Goal: Navigation & Orientation: Find specific page/section

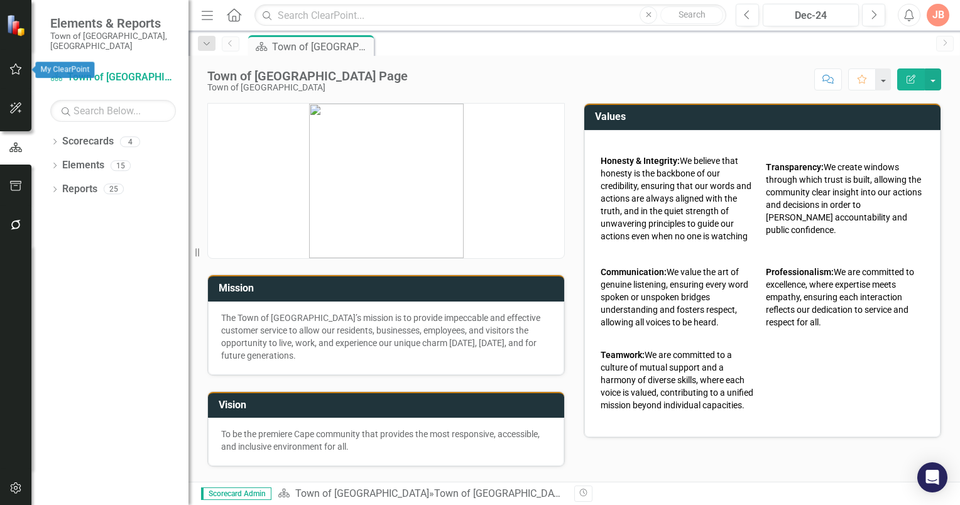
click at [17, 70] on icon "button" at bounding box center [15, 69] width 13 height 10
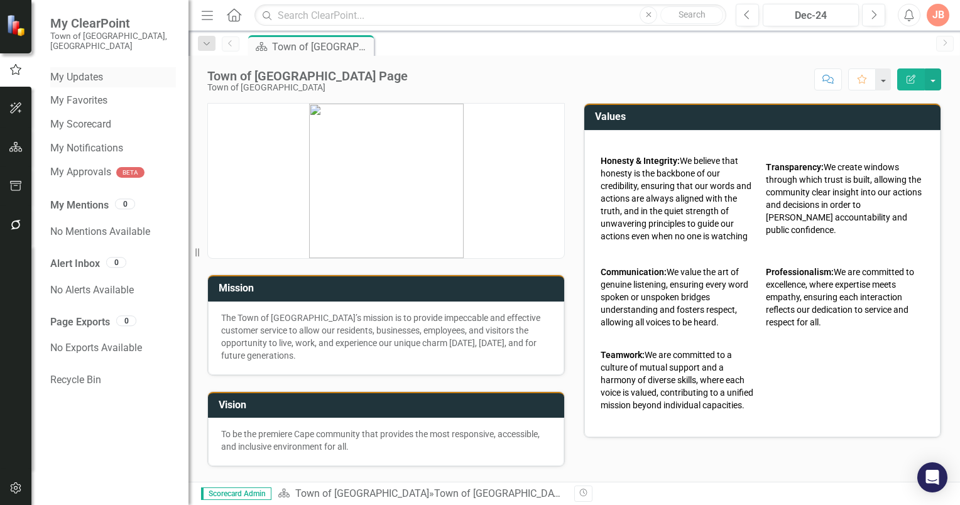
click at [95, 70] on link "My Updates" at bounding box center [113, 77] width 126 height 14
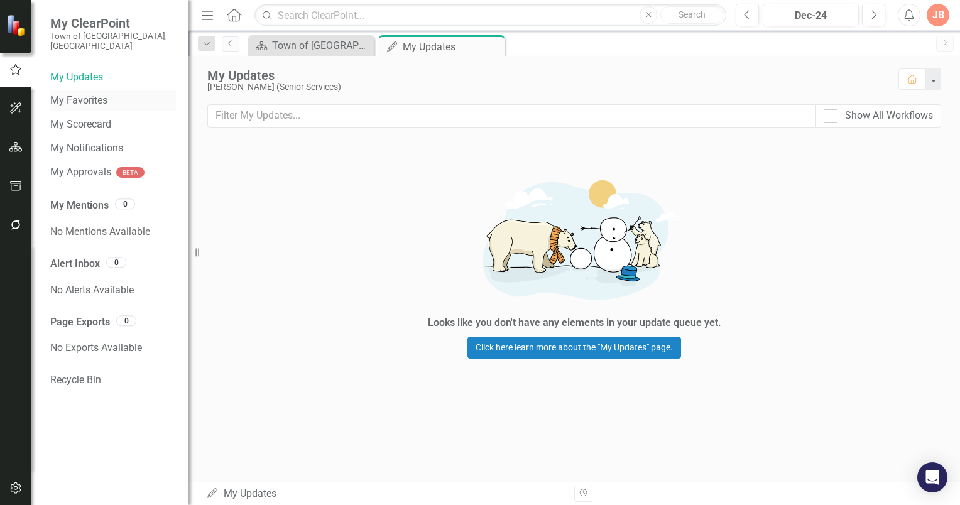
click at [92, 94] on link "My Favorites" at bounding box center [113, 101] width 126 height 14
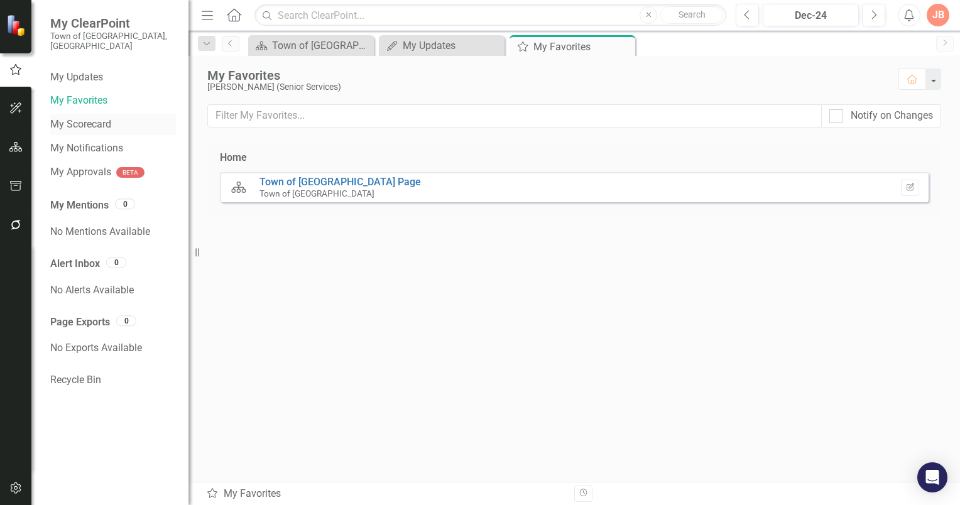
click at [90, 117] on link "My Scorecard" at bounding box center [113, 124] width 126 height 14
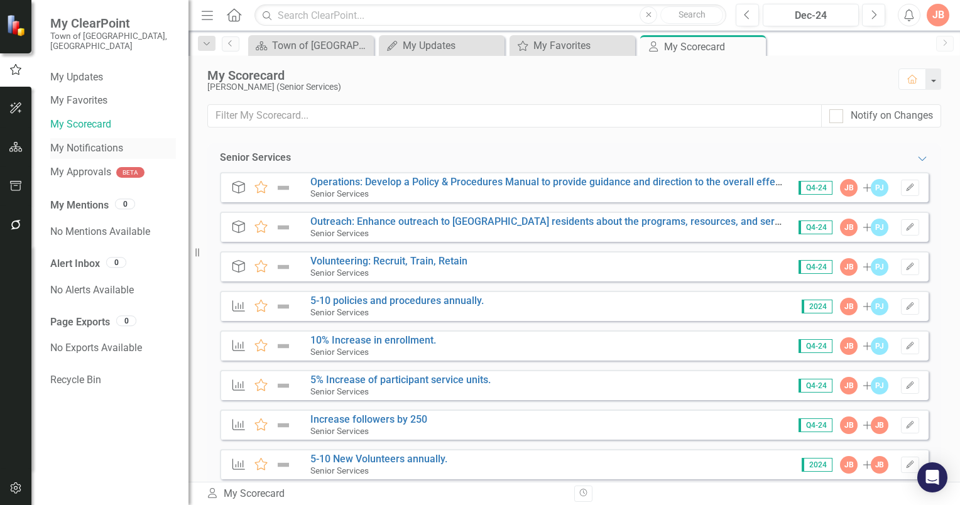
click at [84, 141] on link "My Notifications" at bounding box center [113, 148] width 126 height 14
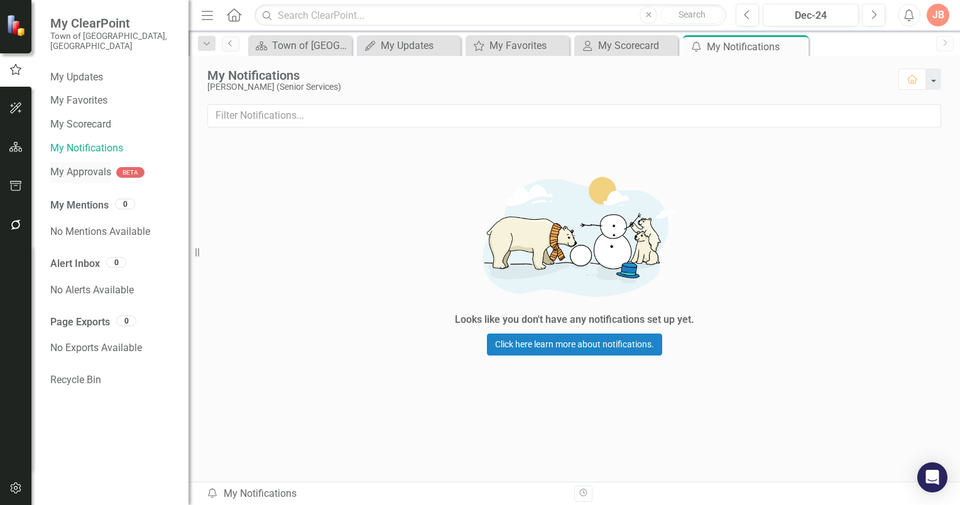
click at [84, 165] on link "My Approvals" at bounding box center [80, 172] width 61 height 14
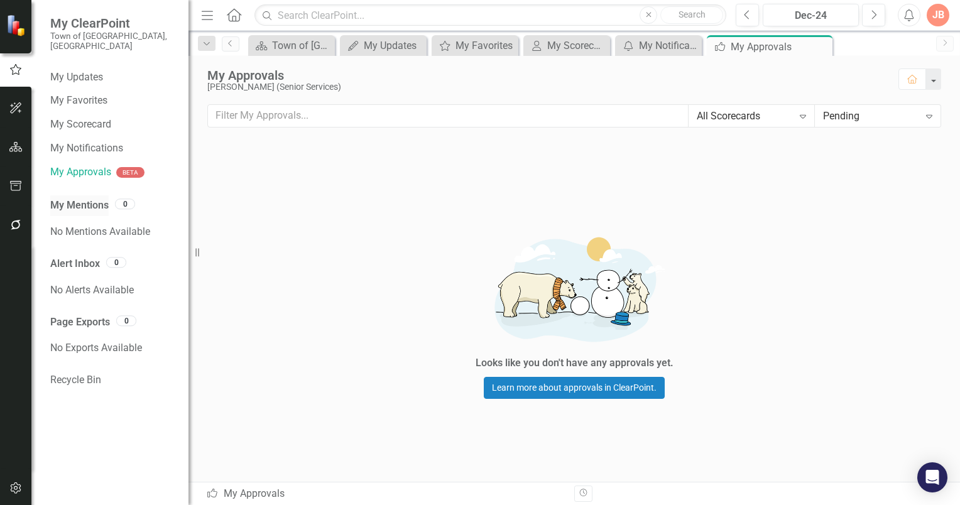
click at [85, 198] on link "My Mentions" at bounding box center [79, 205] width 58 height 14
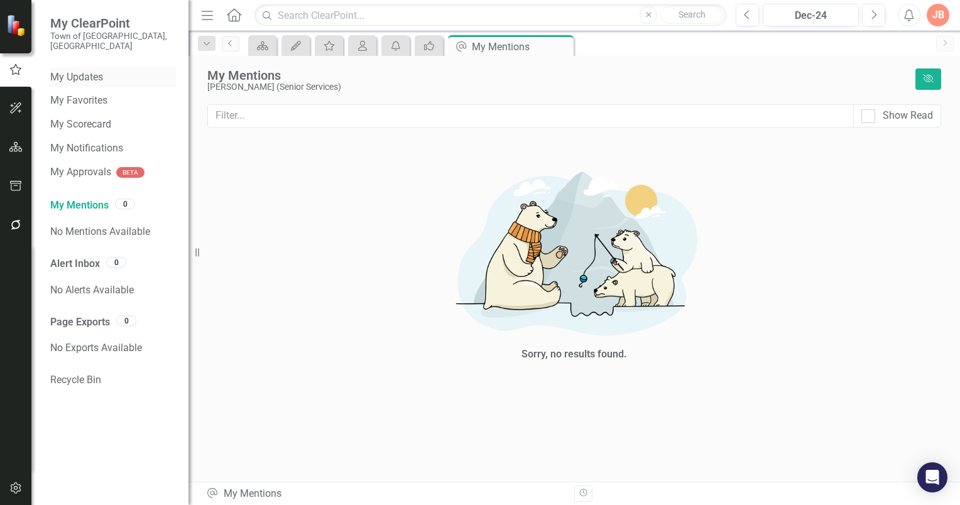
click at [88, 70] on link "My Updates" at bounding box center [113, 77] width 126 height 14
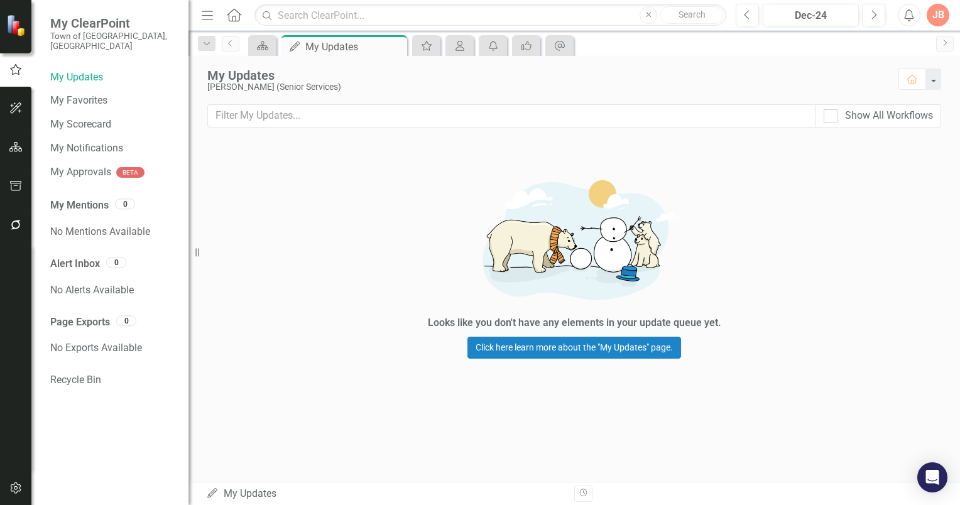
click at [236, 13] on icon "Home" at bounding box center [233, 14] width 16 height 13
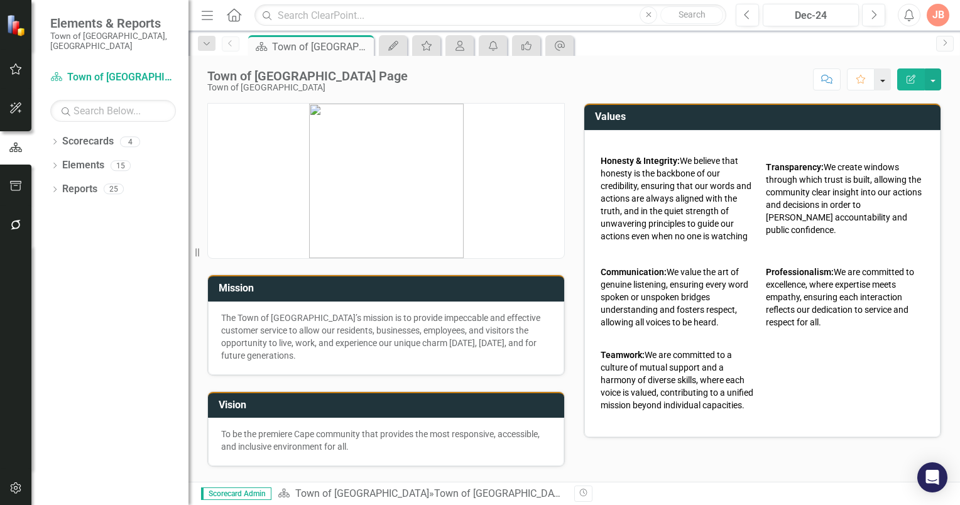
click at [883, 81] on button "button" at bounding box center [882, 79] width 16 height 22
click at [731, 54] on div "Scorecard Town of [GEOGRAPHIC_DATA] Page Pin Close My Updates My Favorites My S…" at bounding box center [588, 45] width 684 height 20
click at [935, 82] on button "button" at bounding box center [933, 79] width 16 height 22
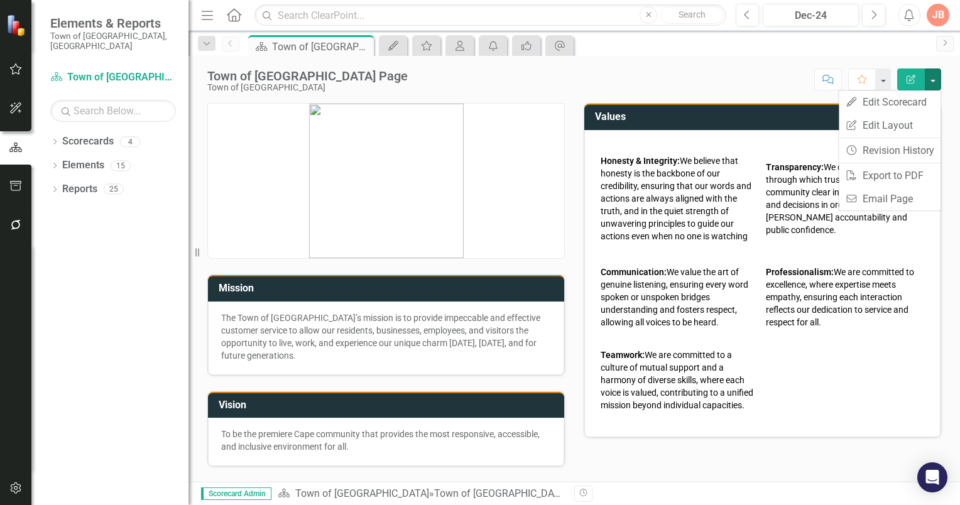
click at [765, 69] on div "Score: N/A Dec-24 Completed Comment Favorite Edit Report" at bounding box center [677, 78] width 527 height 21
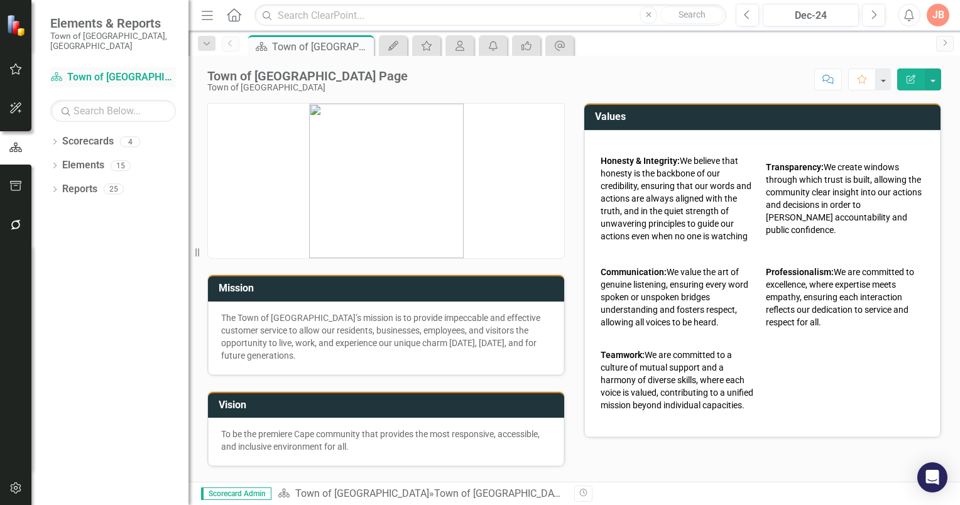
click at [82, 70] on link "Scorecard Town of [GEOGRAPHIC_DATA]" at bounding box center [113, 77] width 126 height 14
click at [54, 139] on icon "Dropdown" at bounding box center [54, 142] width 9 height 7
click at [62, 162] on icon at bounding box center [61, 165] width 3 height 6
click at [102, 206] on link "Human Services" at bounding box center [135, 213] width 107 height 14
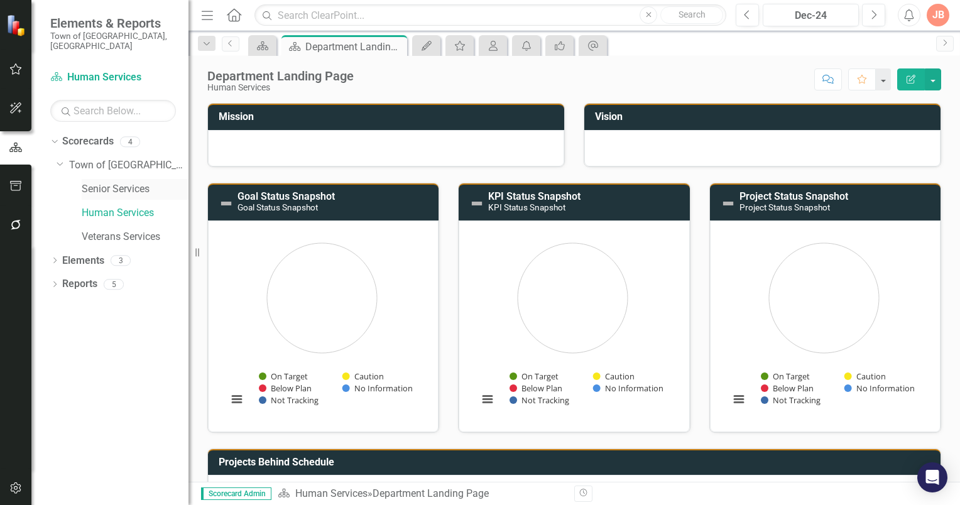
click at [105, 182] on link "Senior Services" at bounding box center [135, 189] width 107 height 14
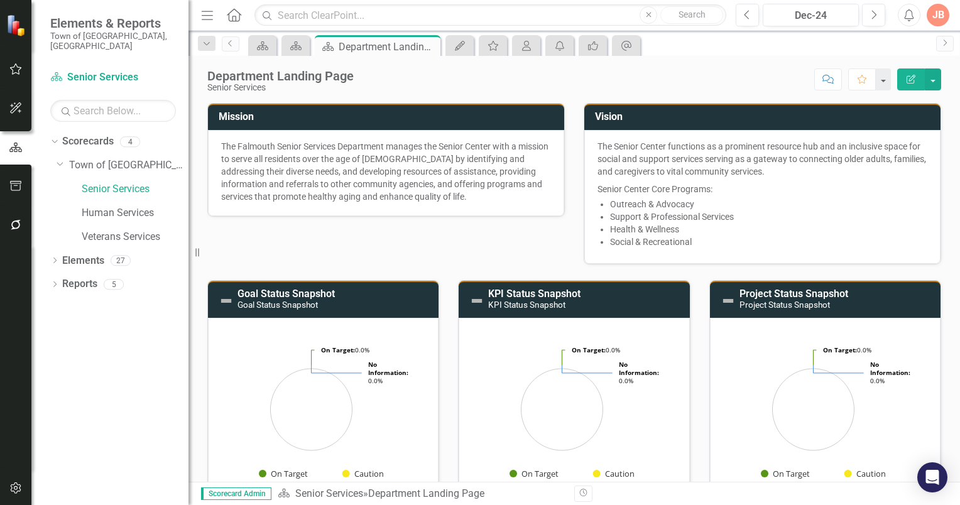
click at [382, 168] on p "The Falmouth Senior Services Department manages the Senior Center with a missio…" at bounding box center [386, 171] width 330 height 63
click at [932, 77] on button "button" at bounding box center [933, 79] width 16 height 22
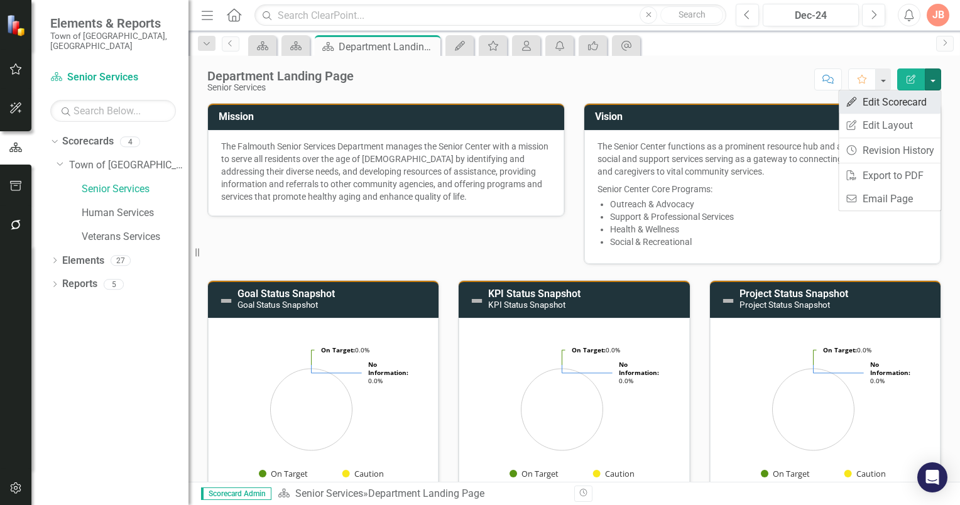
click at [880, 100] on link "Edit Edit Scorecard" at bounding box center [890, 101] width 102 height 23
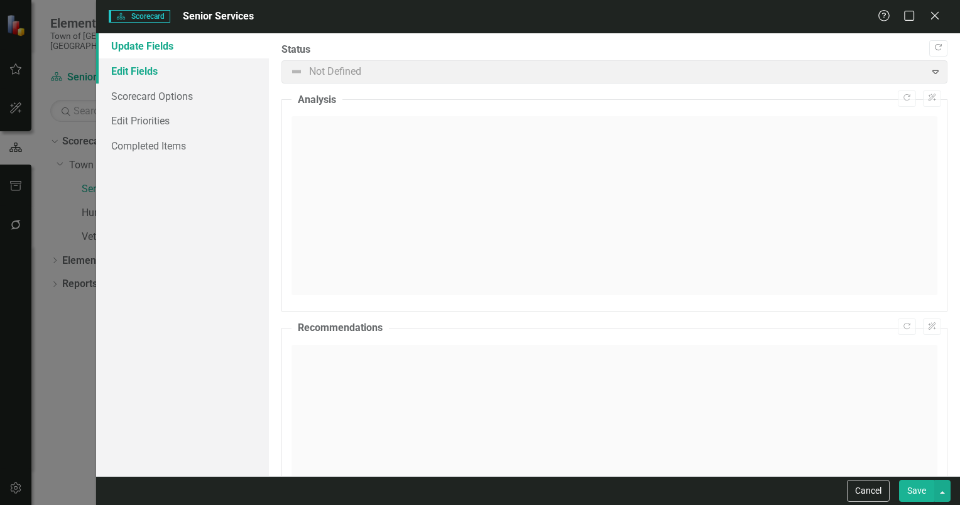
click at [156, 70] on link "Edit Fields" at bounding box center [182, 70] width 173 height 25
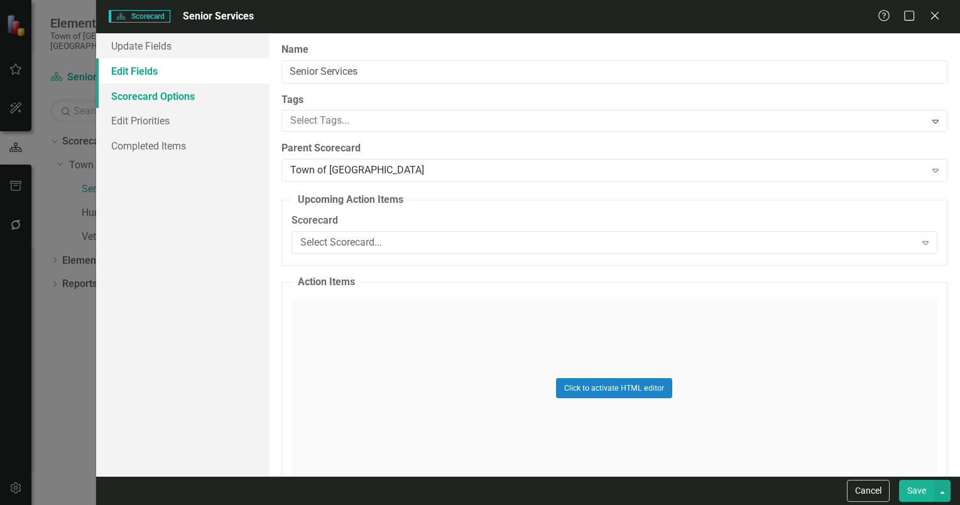
click at [141, 94] on link "Scorecard Options" at bounding box center [182, 96] width 173 height 25
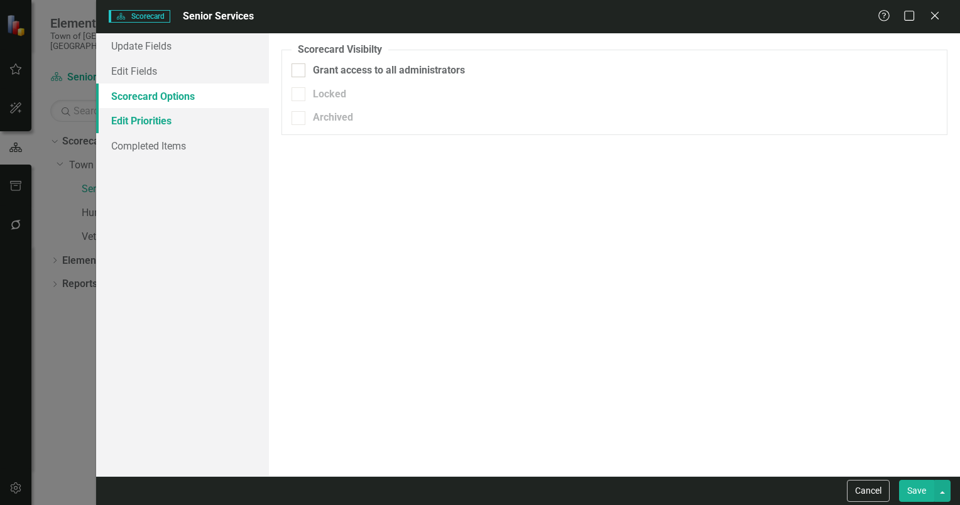
click at [138, 124] on link "Edit Priorities" at bounding box center [182, 120] width 173 height 25
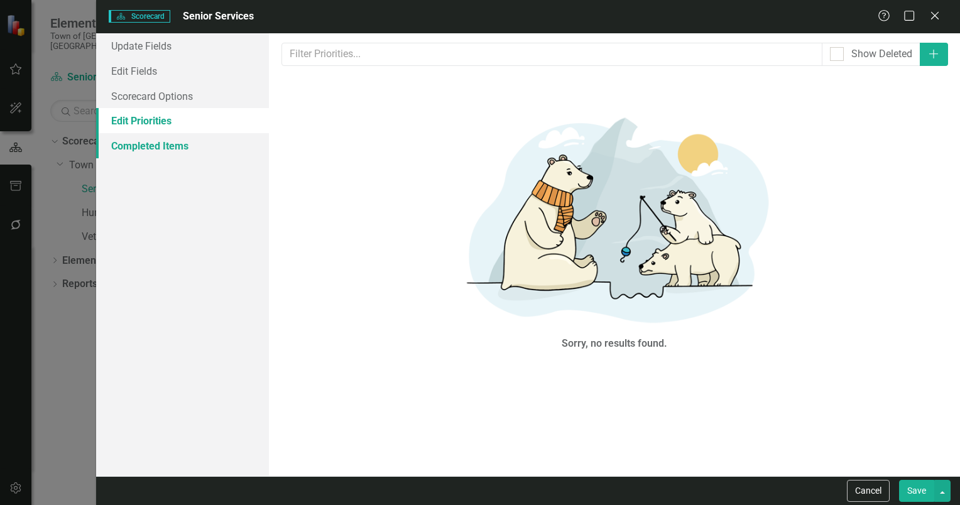
click at [141, 146] on link "Completed Items" at bounding box center [182, 145] width 173 height 25
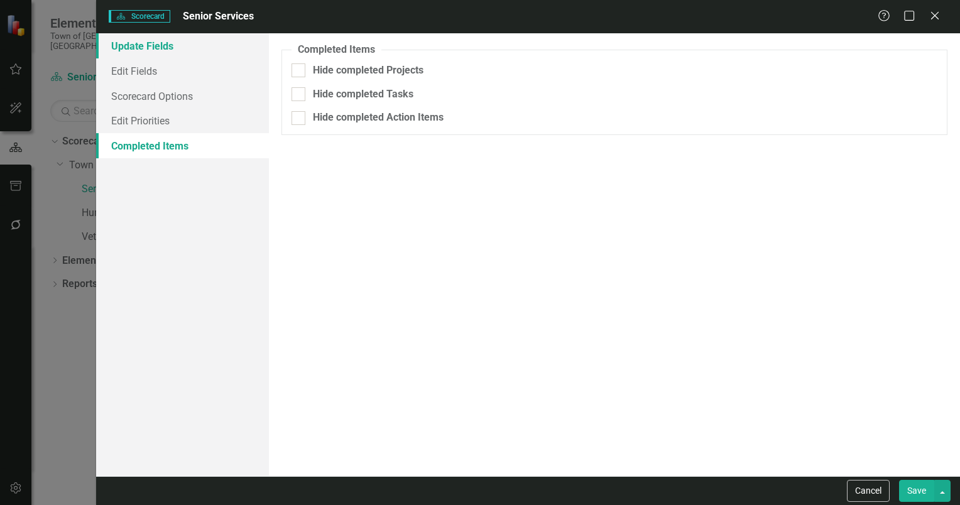
click at [143, 45] on link "Update Fields" at bounding box center [182, 45] width 173 height 25
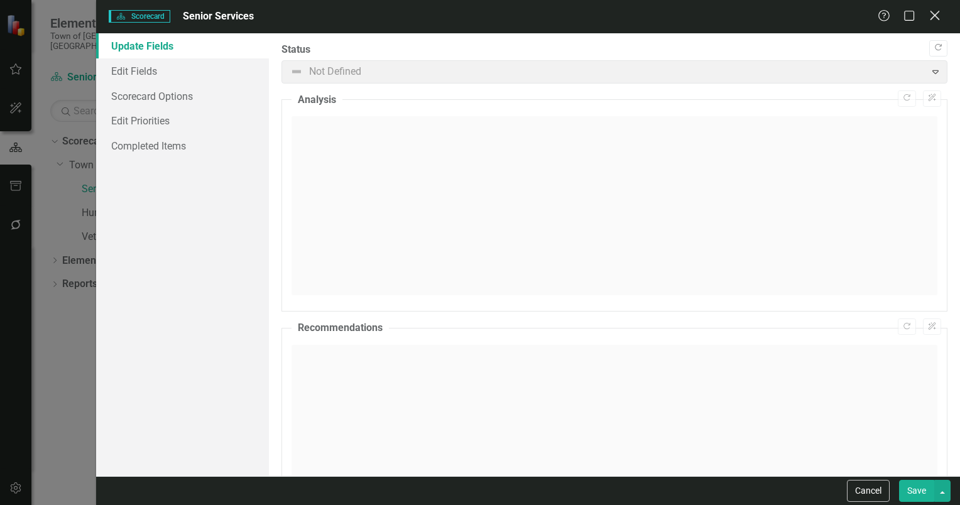
click at [935, 15] on icon at bounding box center [934, 15] width 9 height 9
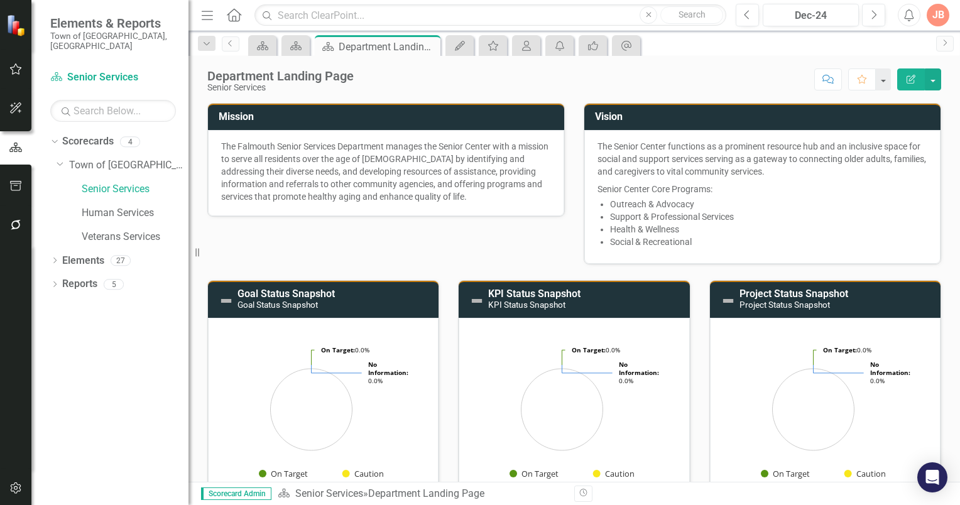
click at [452, 156] on p "The Falmouth Senior Services Department manages the Senior Center with a missio…" at bounding box center [386, 171] width 330 height 63
click at [935, 79] on button "button" at bounding box center [933, 79] width 16 height 22
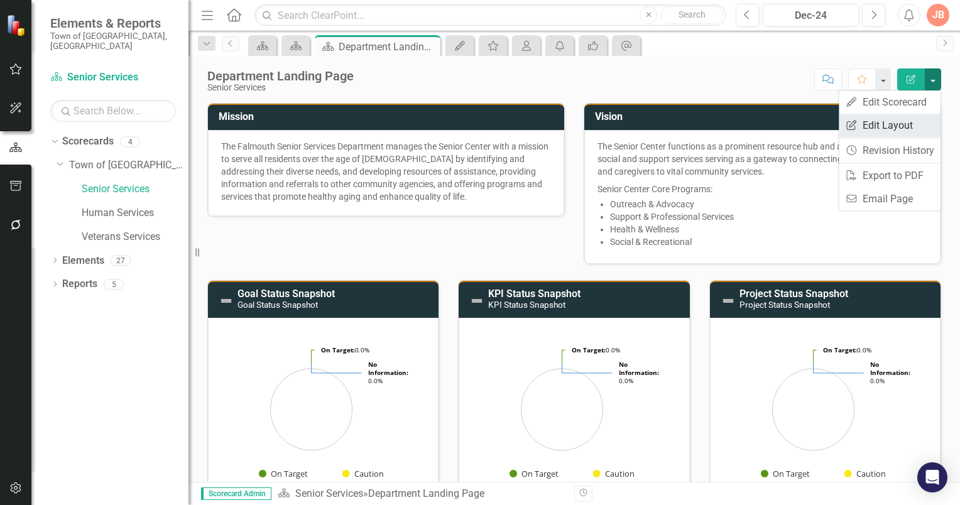
click at [904, 124] on link "Edit Report Edit Layout" at bounding box center [890, 125] width 102 height 23
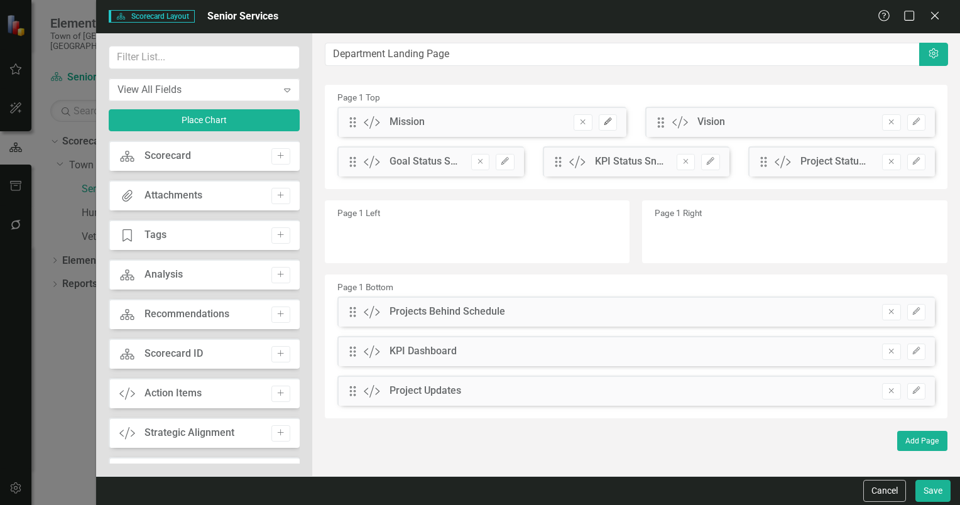
click at [608, 121] on icon "Edit" at bounding box center [607, 122] width 9 height 8
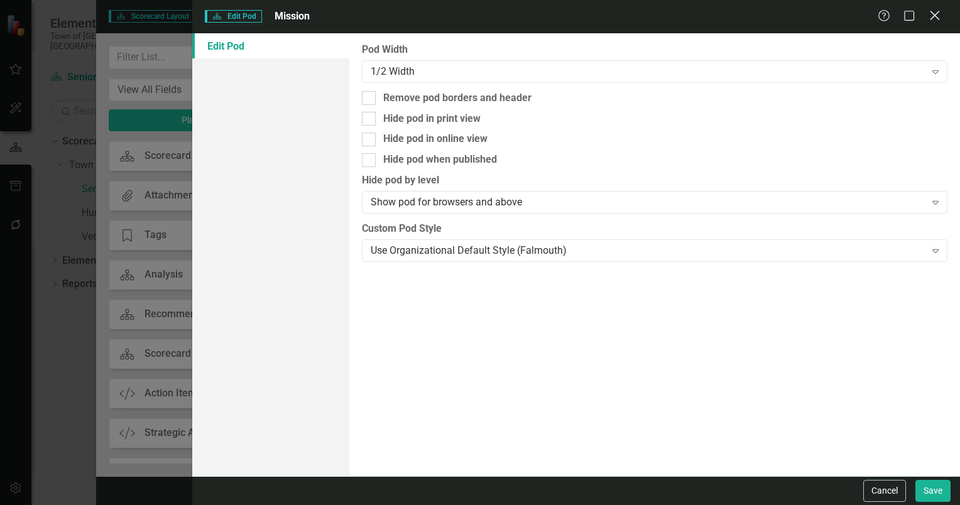
click at [937, 14] on icon "Close" at bounding box center [934, 15] width 16 height 12
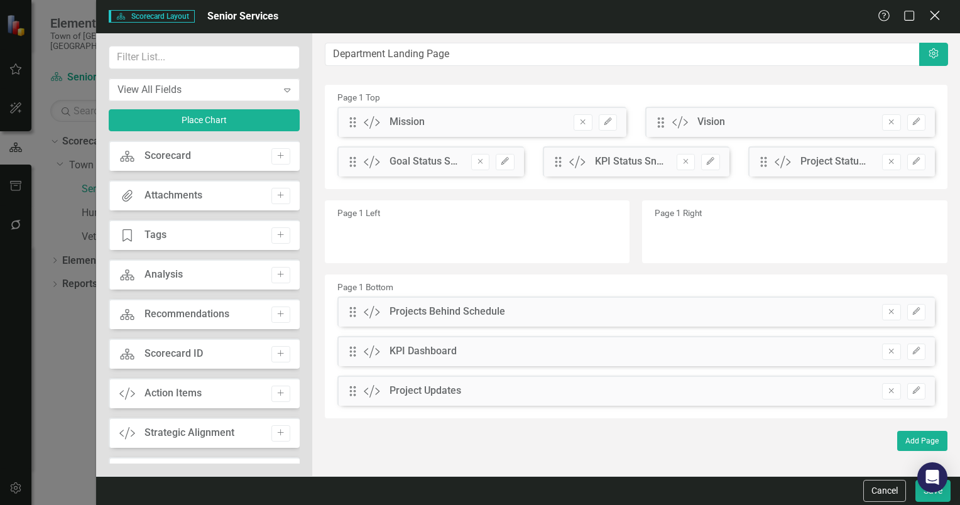
click at [930, 15] on icon "Close" at bounding box center [934, 15] width 16 height 12
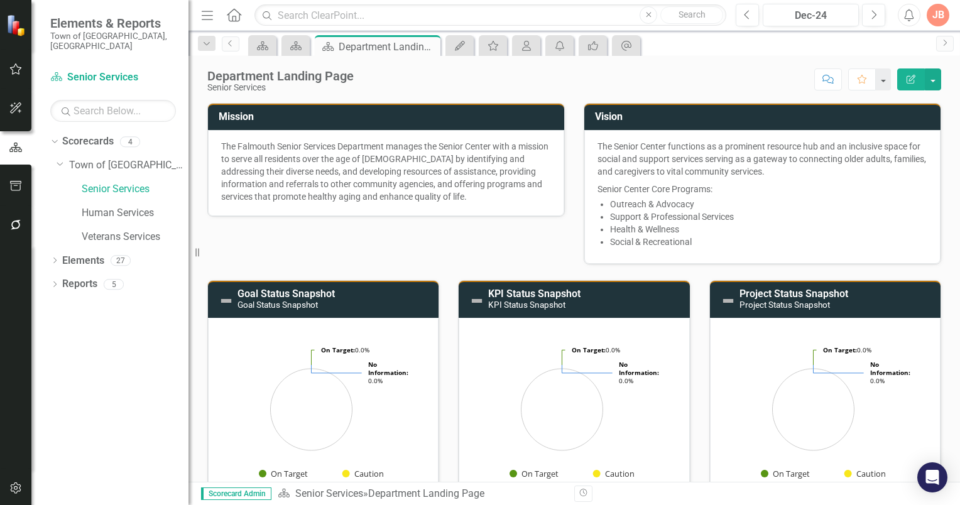
click at [908, 78] on icon "Edit Report" at bounding box center [910, 79] width 11 height 9
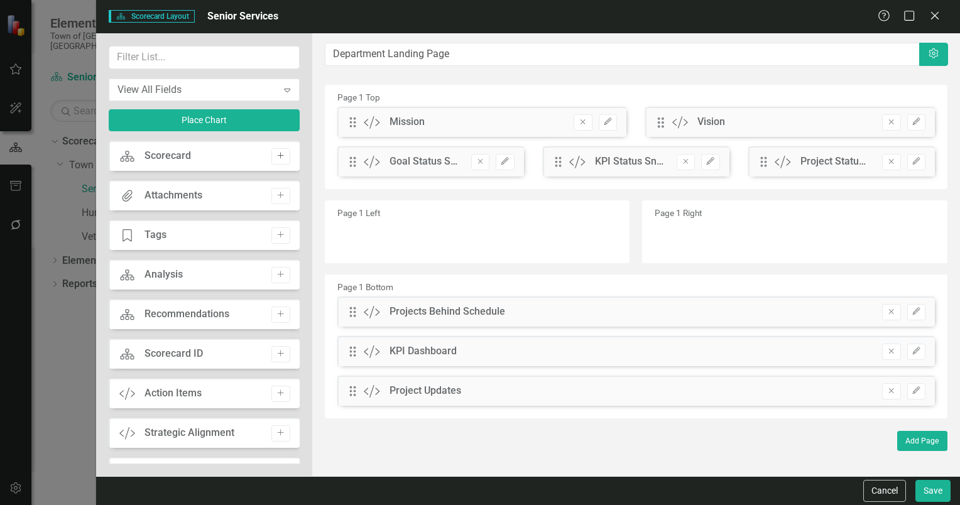
click at [278, 156] on icon "button" at bounding box center [281, 156] width 6 height 6
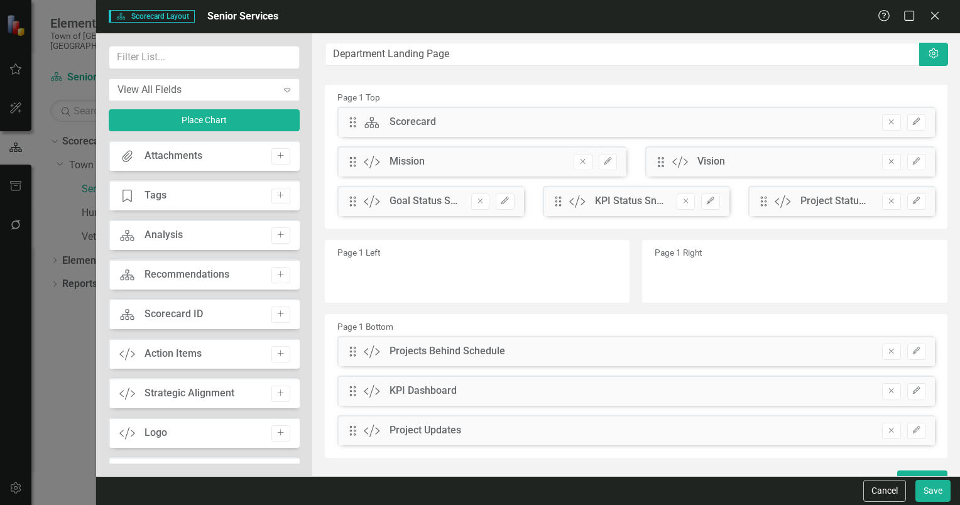
click at [498, 163] on div "Drag Custom Mission Remove Edit" at bounding box center [482, 161] width 290 height 30
click at [605, 160] on icon "button" at bounding box center [608, 161] width 8 height 8
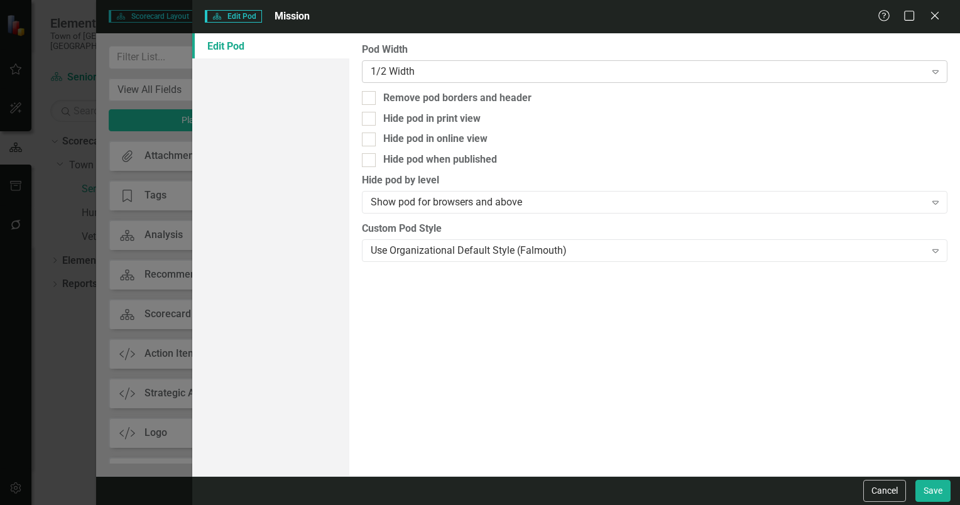
click at [932, 70] on icon "Expand" at bounding box center [935, 72] width 13 height 10
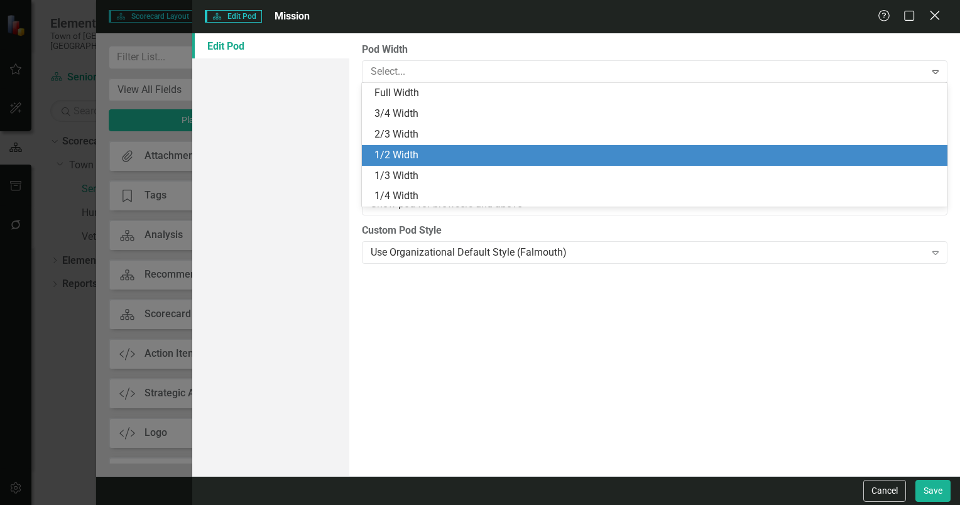
click at [934, 13] on icon "Close" at bounding box center [934, 15] width 16 height 12
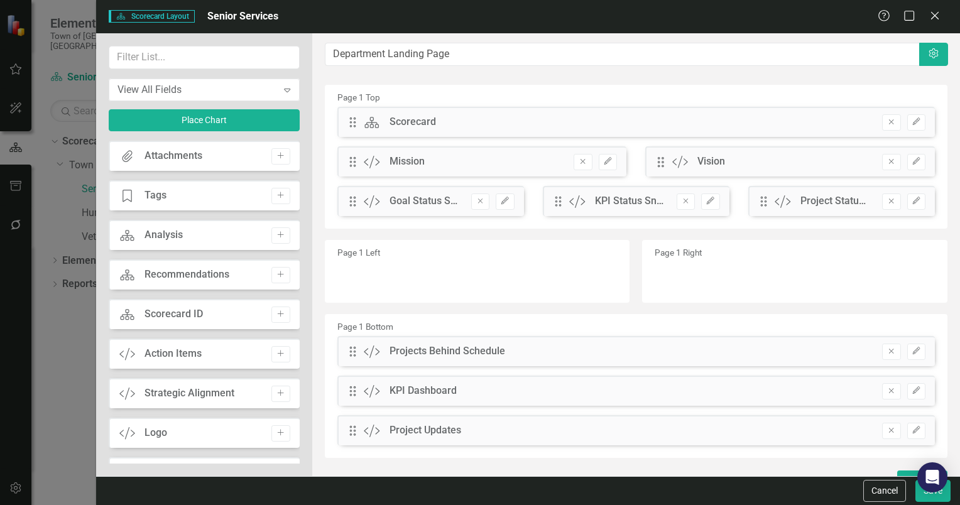
click at [227, 156] on div "Attachments Attachments Add" at bounding box center [204, 156] width 191 height 30
click at [187, 158] on div "Attachments" at bounding box center [173, 156] width 58 height 14
click at [283, 155] on button "Add" at bounding box center [280, 156] width 18 height 16
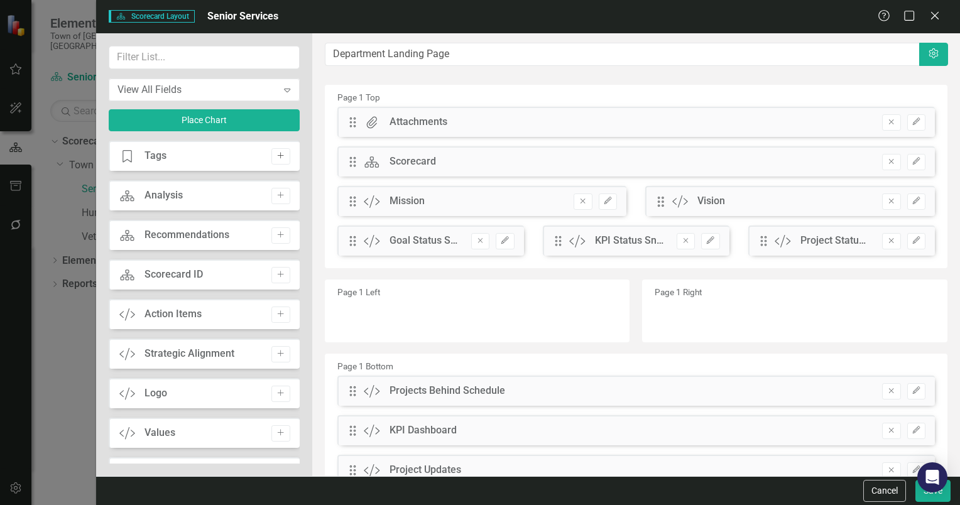
click at [278, 156] on icon "Add" at bounding box center [280, 156] width 9 height 8
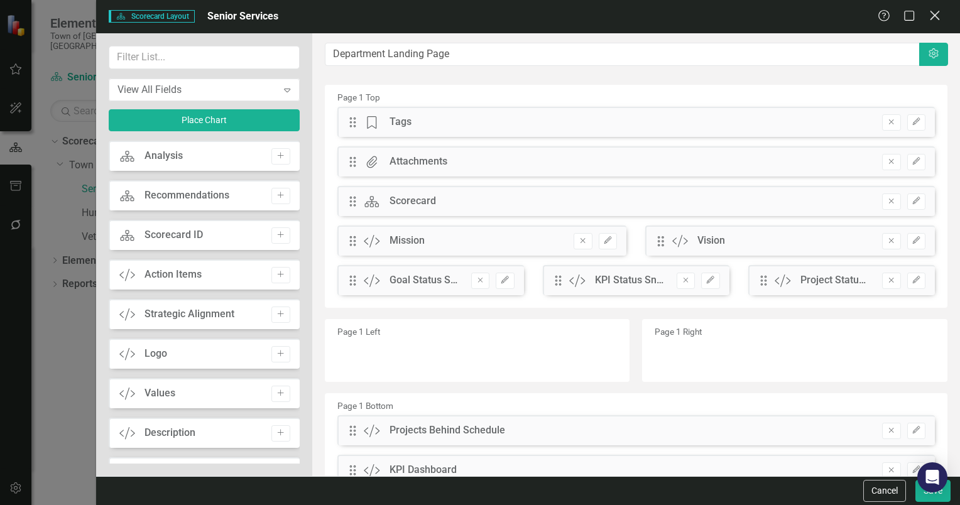
click at [936, 9] on div "Close" at bounding box center [934, 16] width 16 height 17
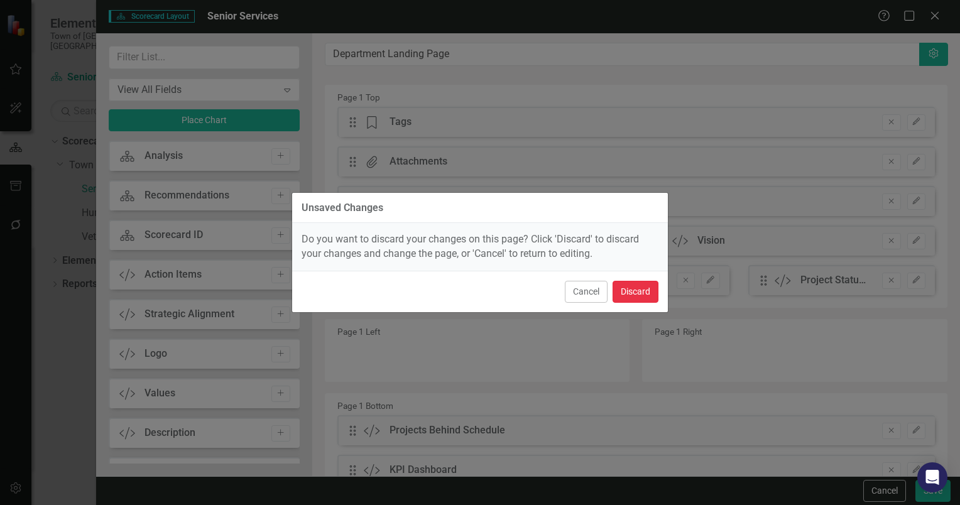
click at [626, 290] on button "Discard" at bounding box center [635, 292] width 46 height 22
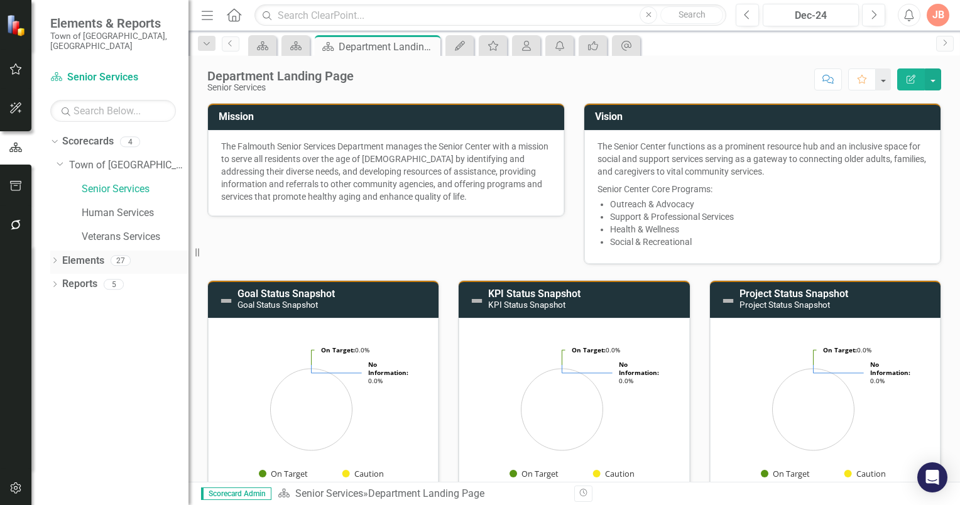
click at [53, 258] on icon "Dropdown" at bounding box center [54, 261] width 9 height 7
drag, startPoint x: 60, startPoint y: 274, endPoint x: 68, endPoint y: 274, distance: 7.5
click at [61, 282] on icon "Dropdown" at bounding box center [61, 285] width 9 height 7
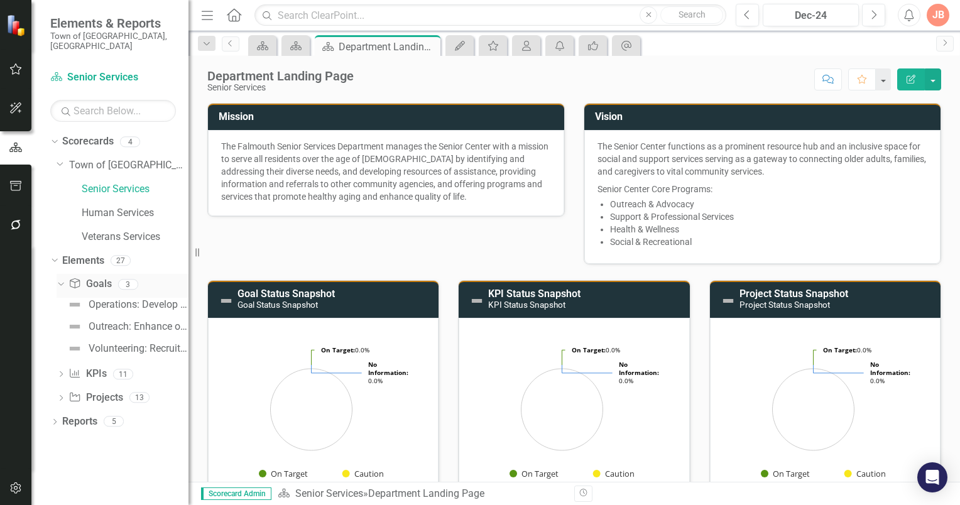
click at [94, 277] on link "Goal Goals" at bounding box center [89, 284] width 43 height 14
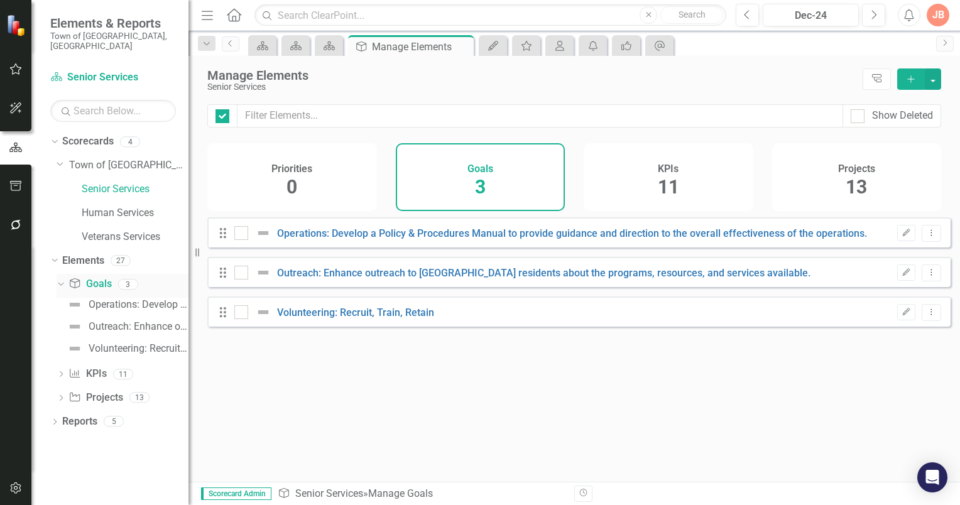
checkbox input "false"
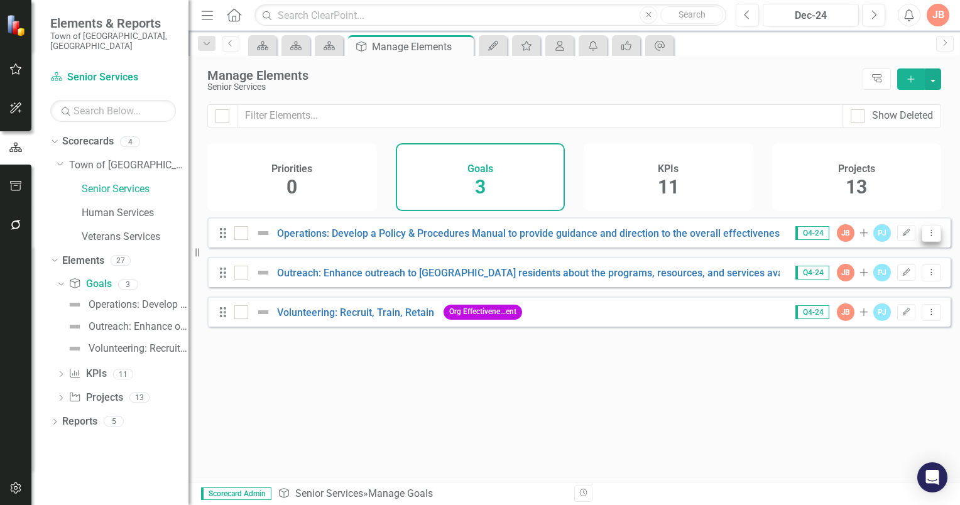
click at [926, 237] on icon "Dropdown Menu" at bounding box center [931, 233] width 11 height 8
click at [903, 236] on icon "button" at bounding box center [907, 233] width 8 height 8
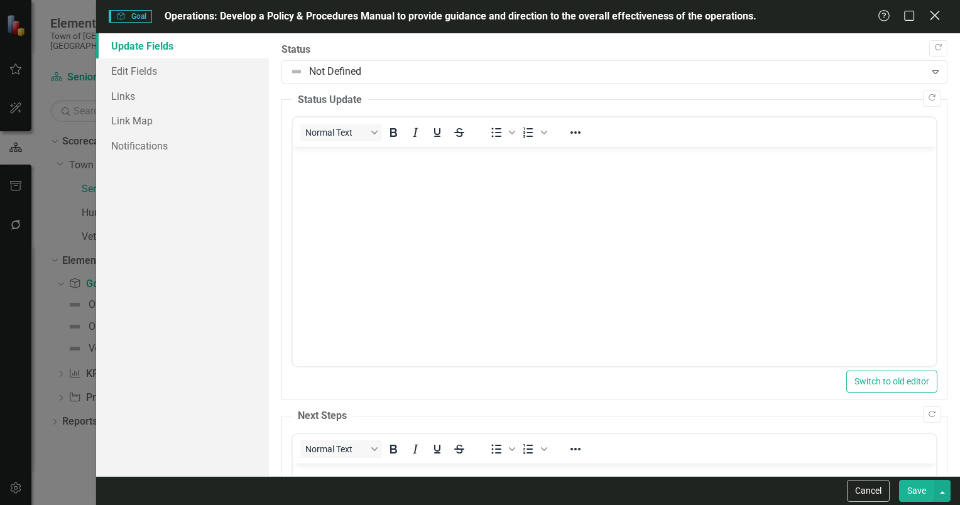
click at [935, 12] on icon "Close" at bounding box center [934, 15] width 16 height 12
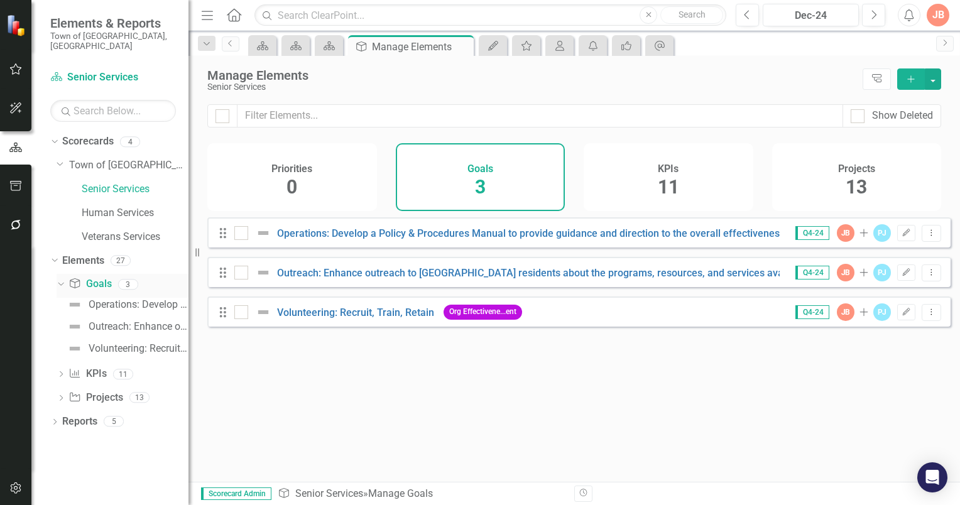
click at [60, 280] on icon "Dropdown" at bounding box center [59, 284] width 7 height 9
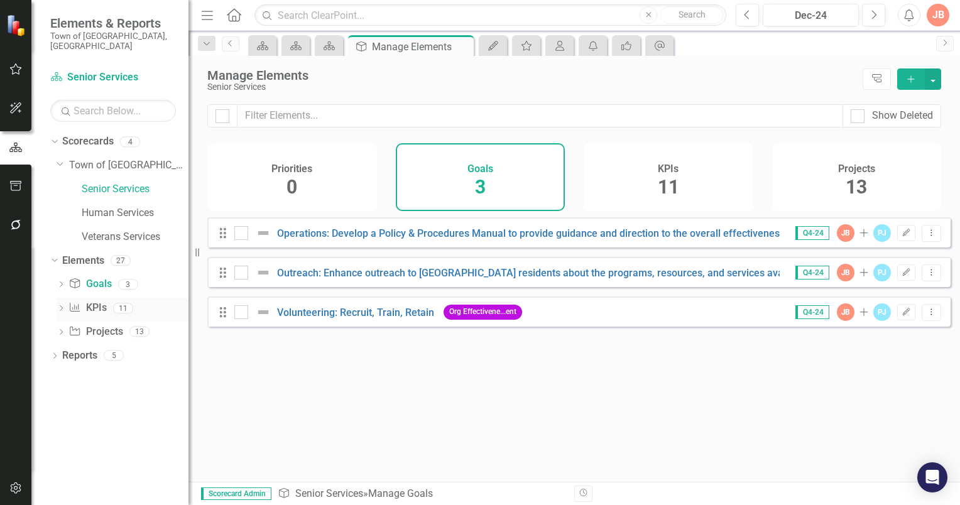
click at [62, 306] on icon "Dropdown" at bounding box center [61, 309] width 9 height 7
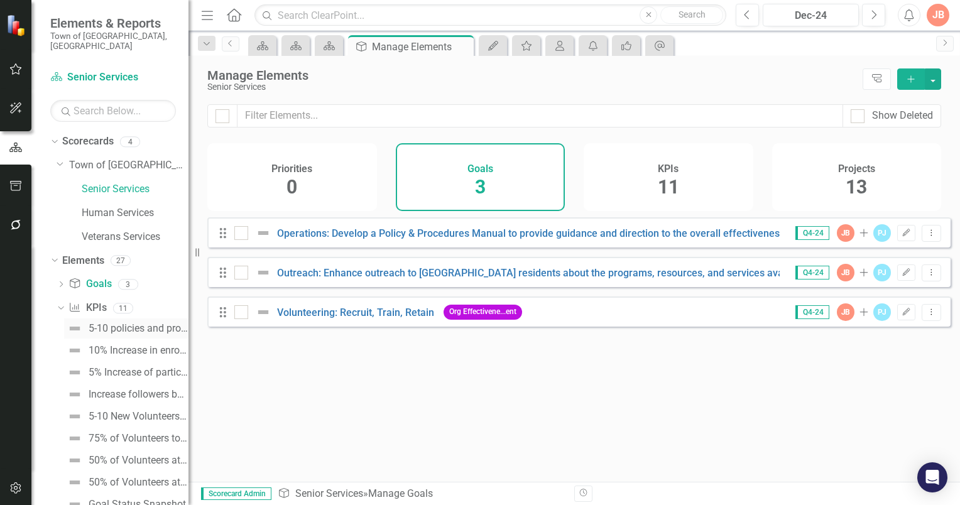
click at [127, 323] on div "5-10 policies and procedures annually." at bounding box center [139, 328] width 100 height 11
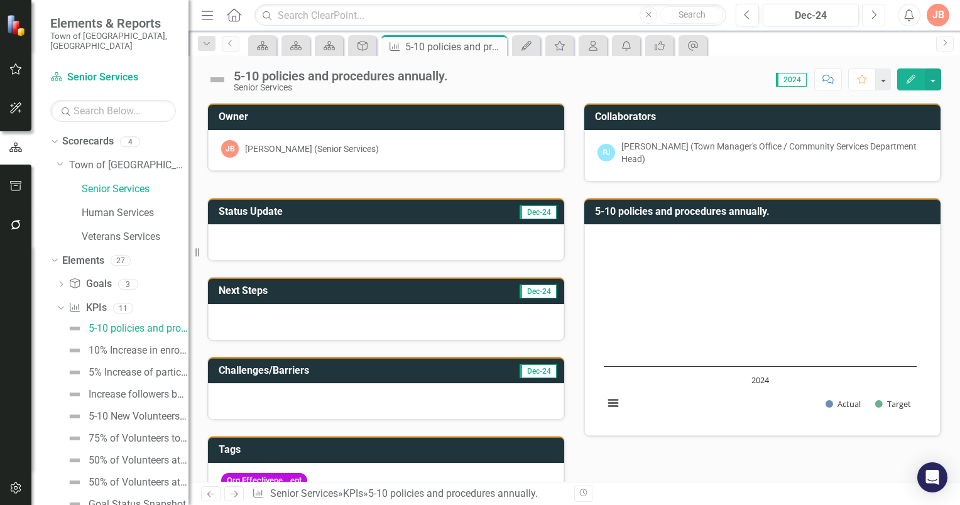
click at [877, 15] on button "Next" at bounding box center [873, 15] width 23 height 23
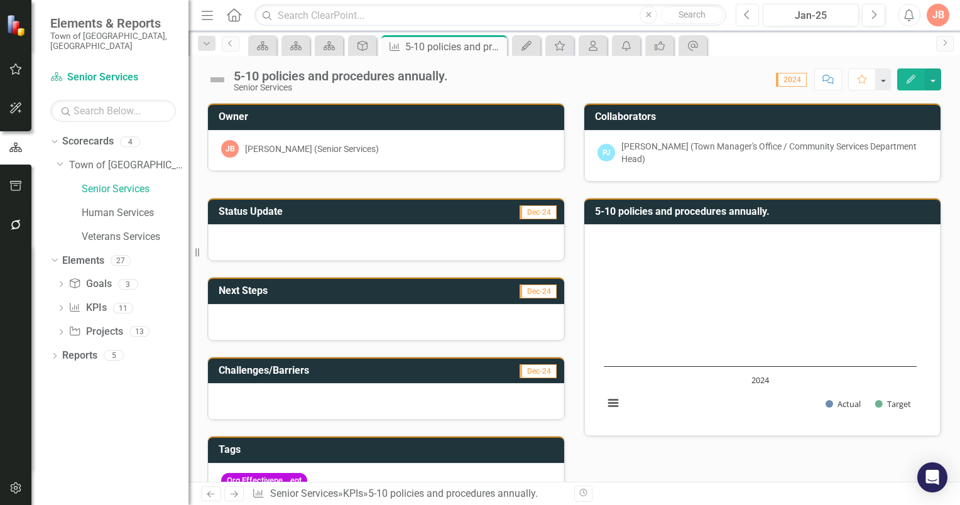
click at [747, 15] on icon "Previous" at bounding box center [747, 14] width 7 height 11
click at [71, 349] on link "Reports" at bounding box center [79, 356] width 35 height 14
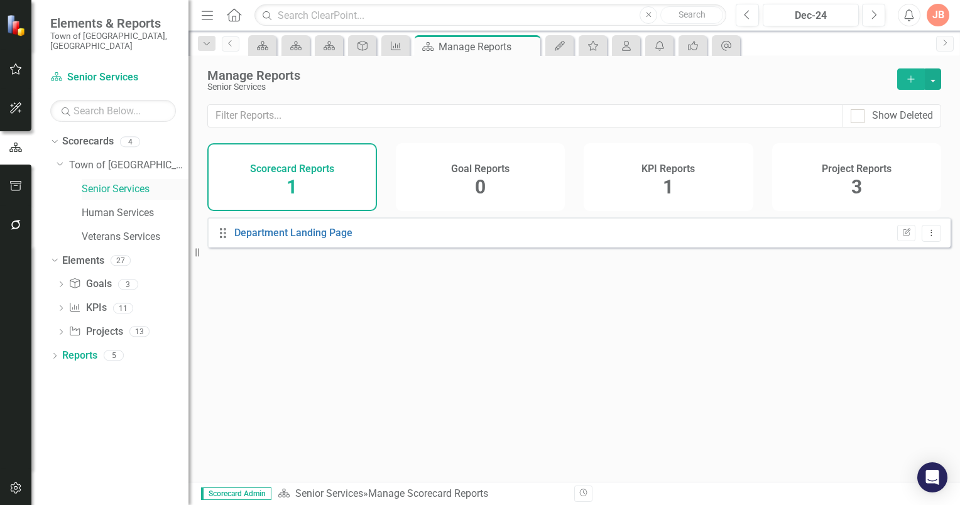
click at [109, 182] on link "Senior Services" at bounding box center [135, 189] width 107 height 14
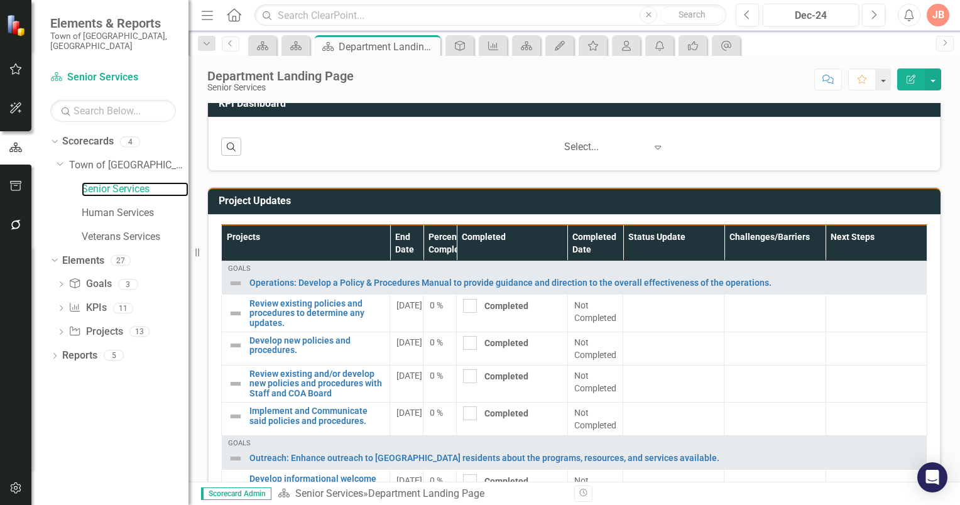
scroll to position [543, 0]
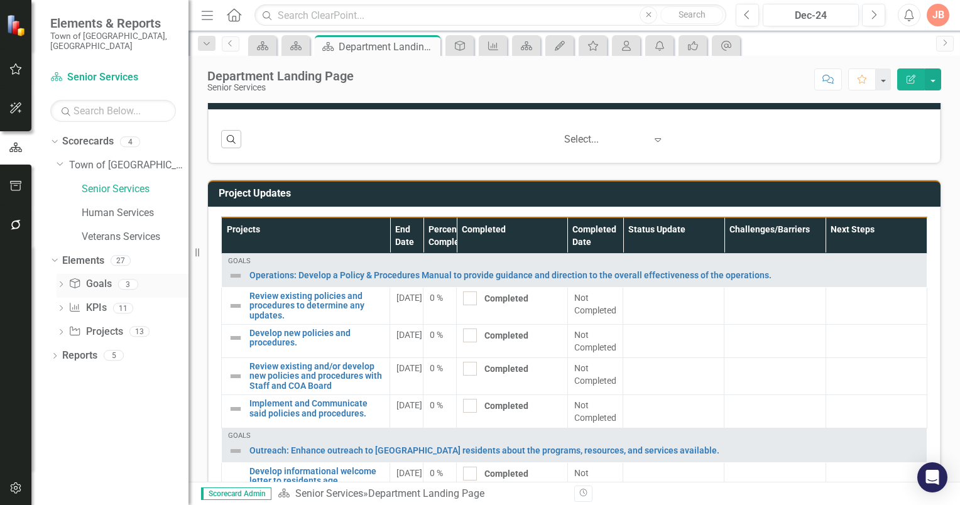
click at [90, 277] on link "Goal Goals" at bounding box center [89, 284] width 43 height 14
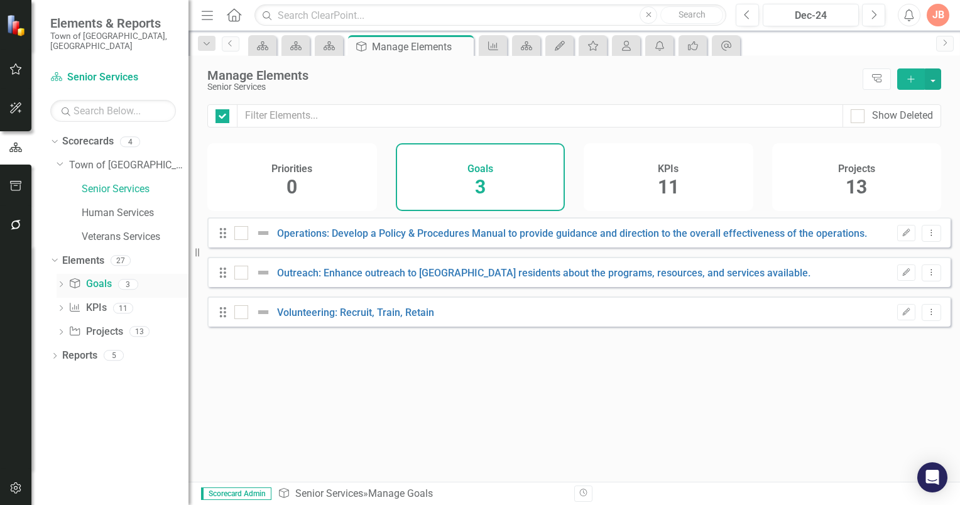
checkbox input "false"
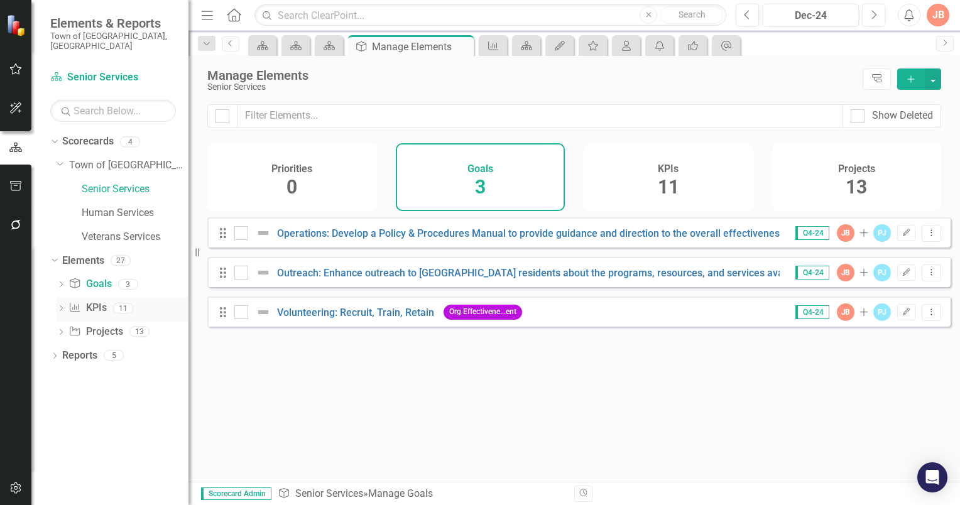
click at [92, 301] on link "KPI KPIs" at bounding box center [87, 308] width 38 height 14
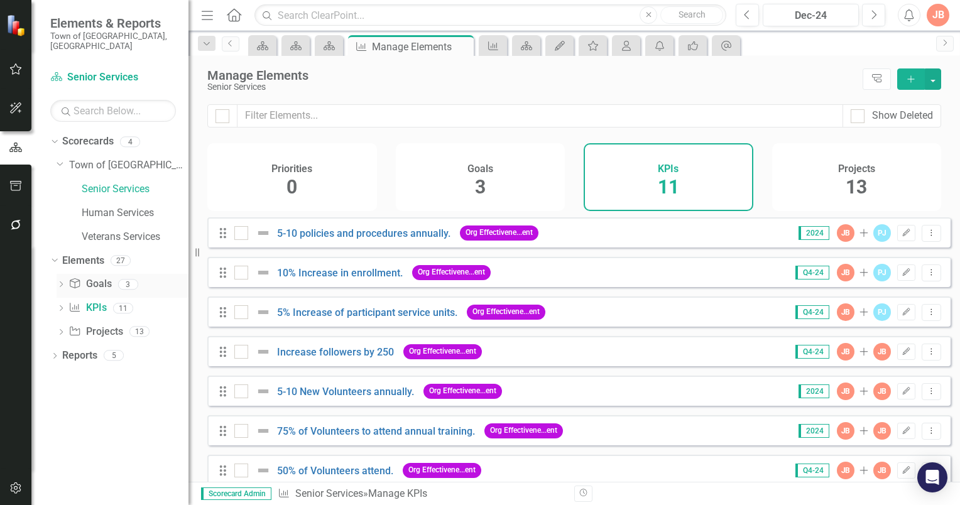
click at [92, 277] on link "Goal Goals" at bounding box center [89, 284] width 43 height 14
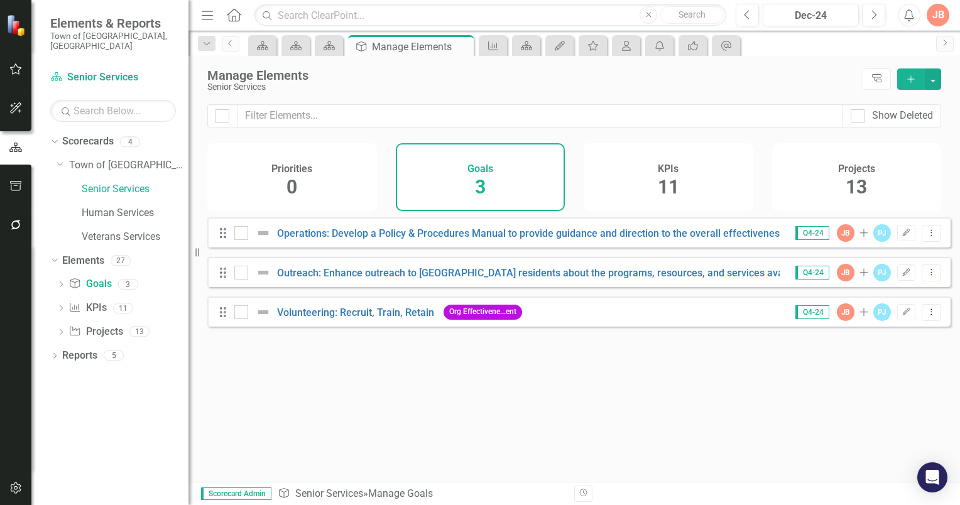
click at [808, 240] on span "Q4-24" at bounding box center [812, 233] width 34 height 14
click at [926, 237] on icon "Dropdown Menu" at bounding box center [931, 233] width 11 height 8
click at [729, 372] on div "Looks like you don't have any Goals set up yet. Why don't you add an Goal or le…" at bounding box center [578, 333] width 743 height 233
drag, startPoint x: 97, startPoint y: 295, endPoint x: 95, endPoint y: 261, distance: 33.3
click at [97, 301] on link "KPI KPIs" at bounding box center [87, 308] width 38 height 14
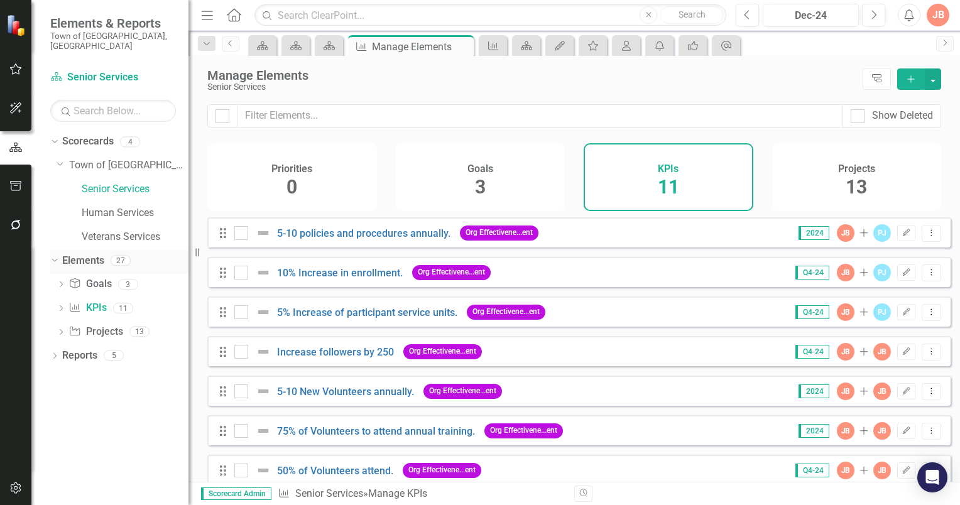
click at [95, 254] on link "Elements" at bounding box center [83, 261] width 42 height 14
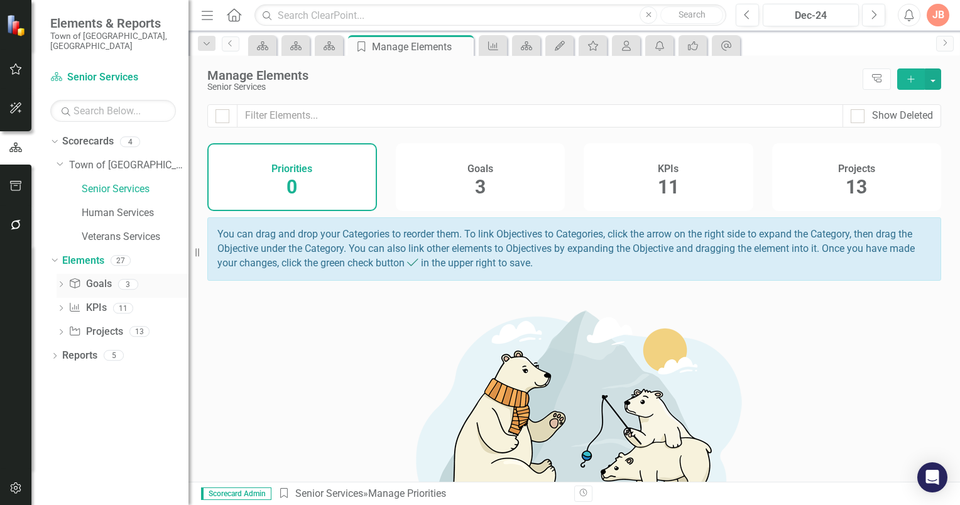
click at [95, 277] on link "Goal Goals" at bounding box center [89, 284] width 43 height 14
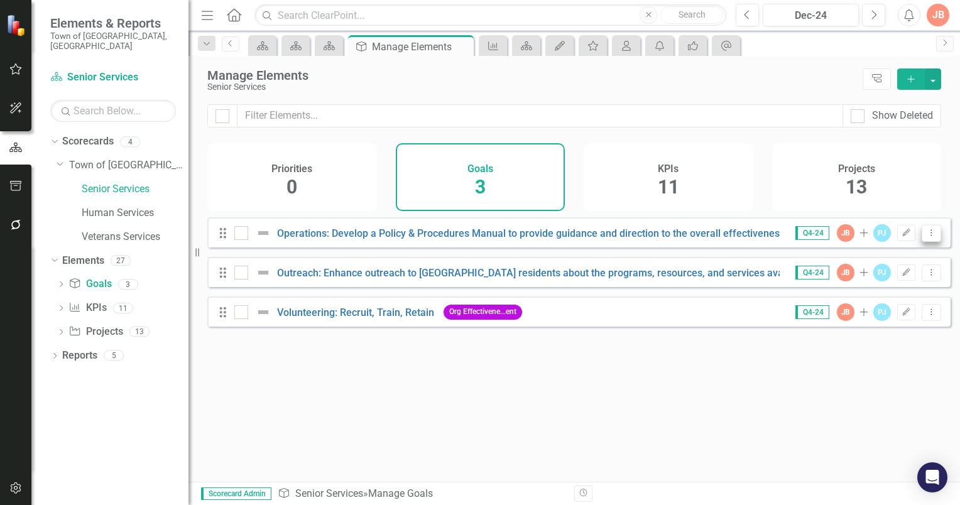
click at [926, 237] on icon "Dropdown Menu" at bounding box center [931, 233] width 11 height 8
click at [913, 195] on div "Projects 13" at bounding box center [857, 177] width 170 height 68
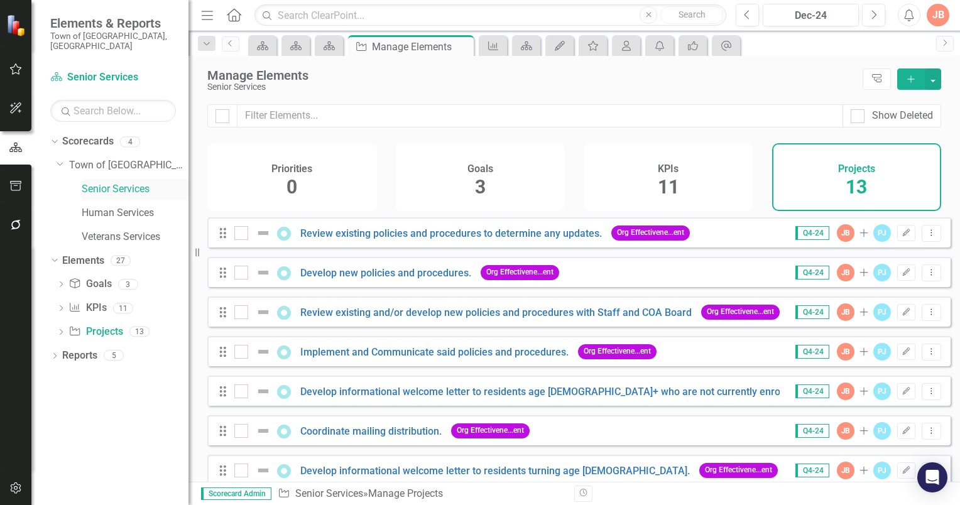
click at [99, 182] on link "Senior Services" at bounding box center [135, 189] width 107 height 14
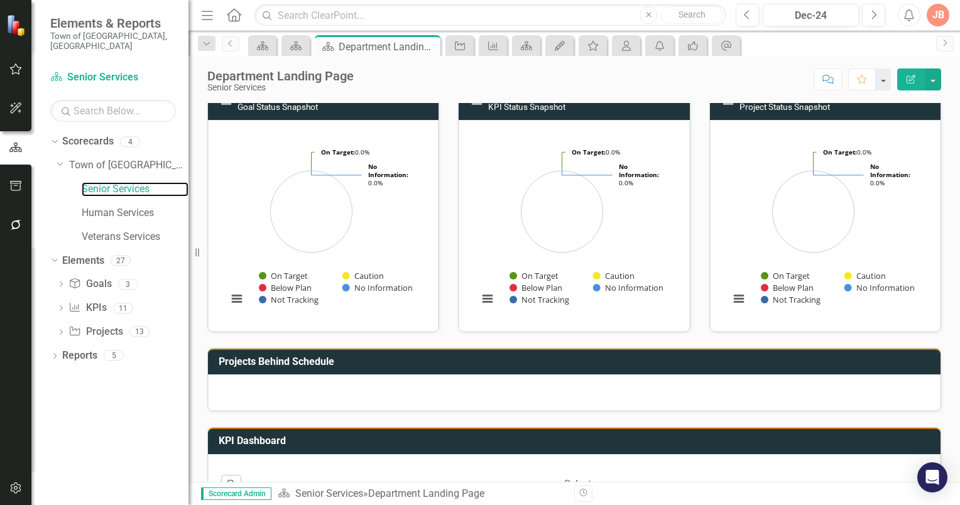
scroll to position [53, 0]
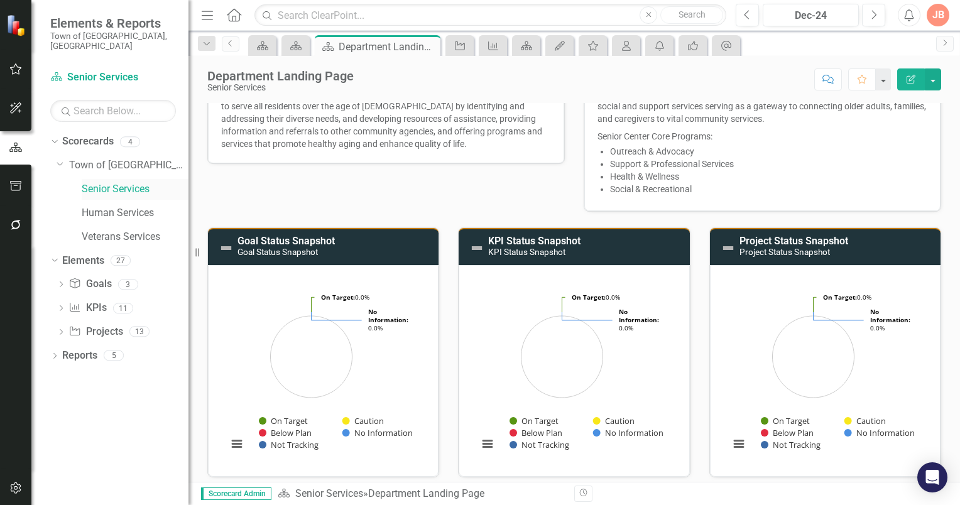
click at [112, 182] on link "Senior Services" at bounding box center [135, 189] width 107 height 14
click at [97, 277] on link "Goal Goals" at bounding box center [89, 284] width 43 height 14
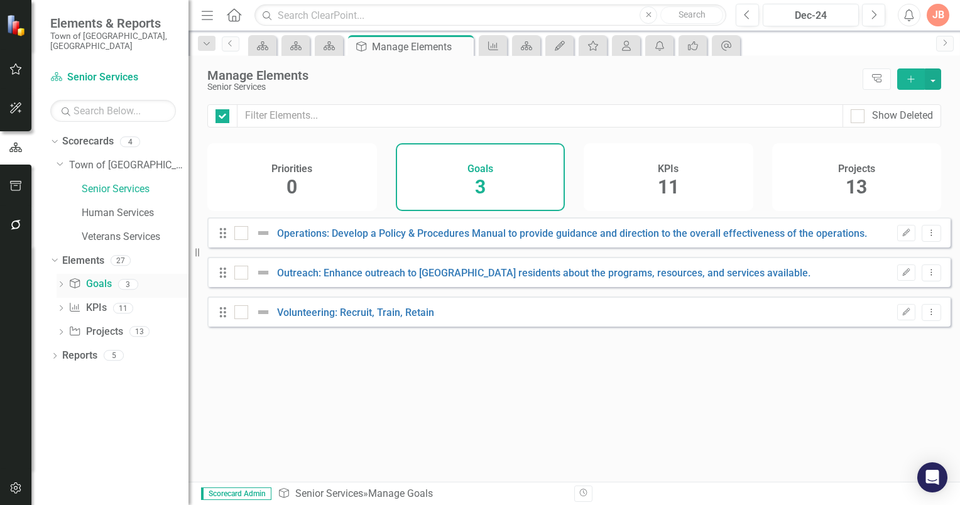
checkbox input "false"
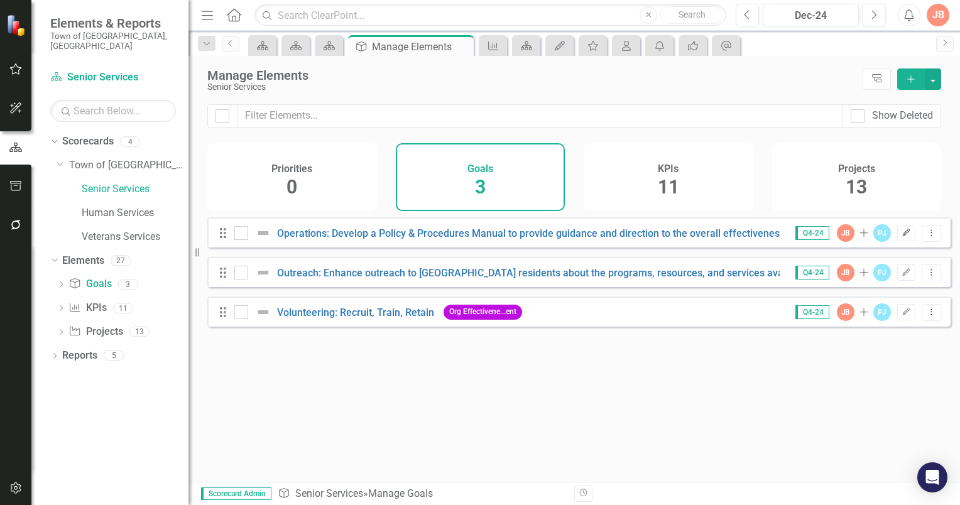
click at [901, 237] on icon "Edit" at bounding box center [905, 233] width 9 height 8
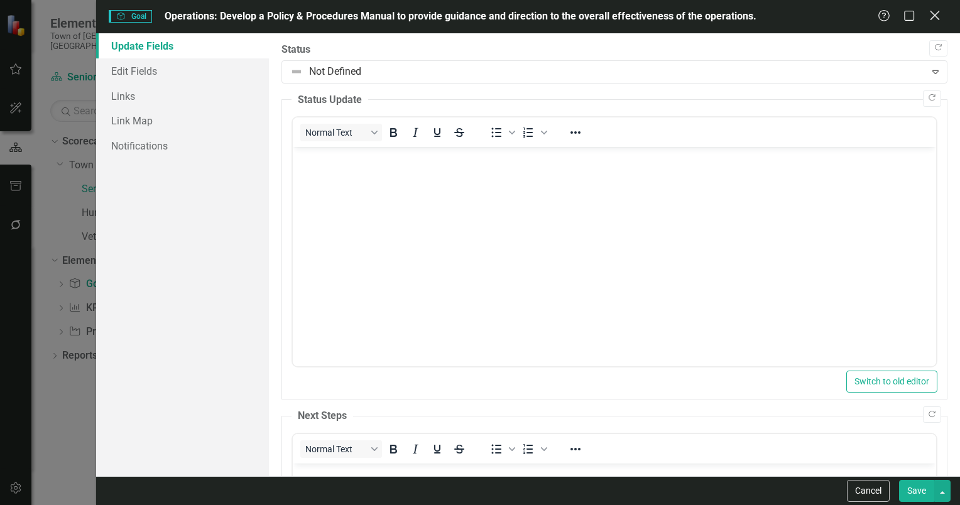
click at [937, 13] on icon at bounding box center [934, 15] width 9 height 9
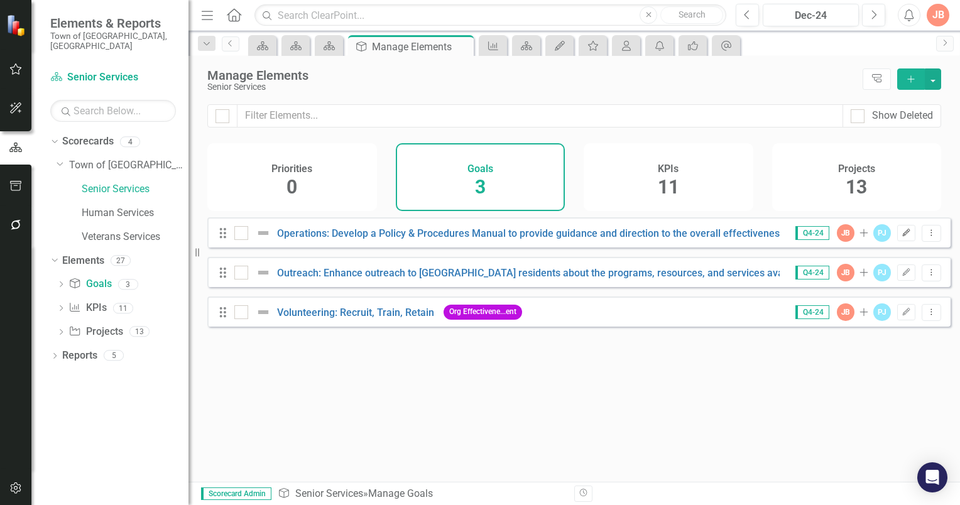
click at [903, 236] on icon "button" at bounding box center [907, 233] width 8 height 8
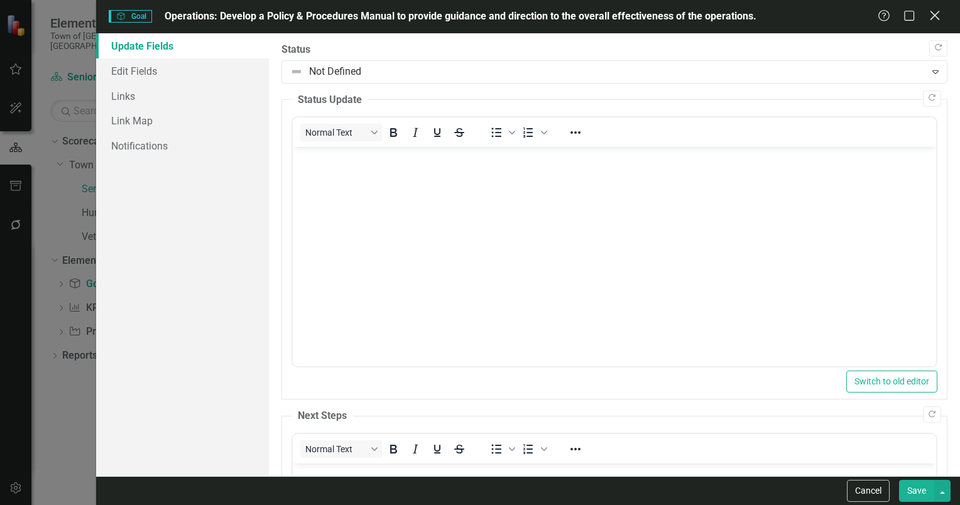
click at [936, 13] on icon "Close" at bounding box center [934, 15] width 16 height 12
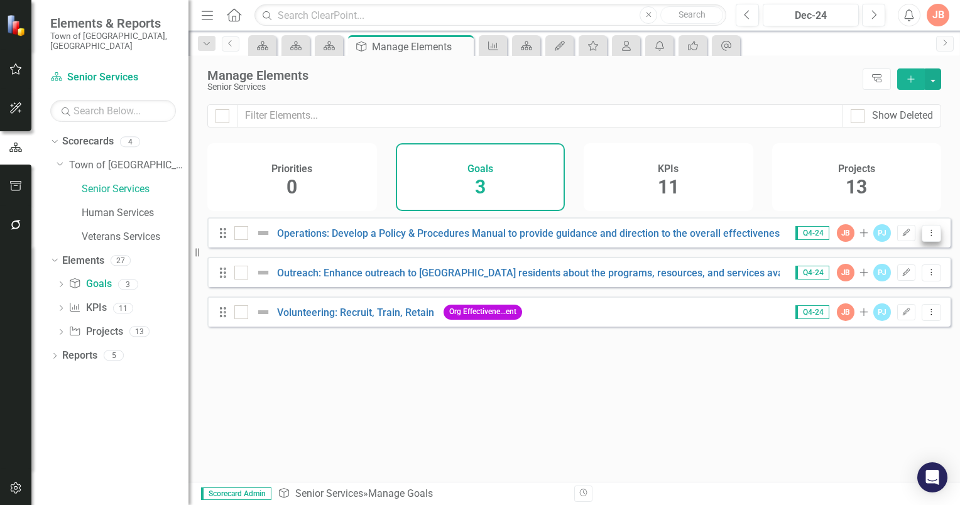
click at [926, 237] on icon "Dropdown Menu" at bounding box center [931, 233] width 11 height 8
click at [915, 187] on div "Projects 13" at bounding box center [857, 177] width 170 height 68
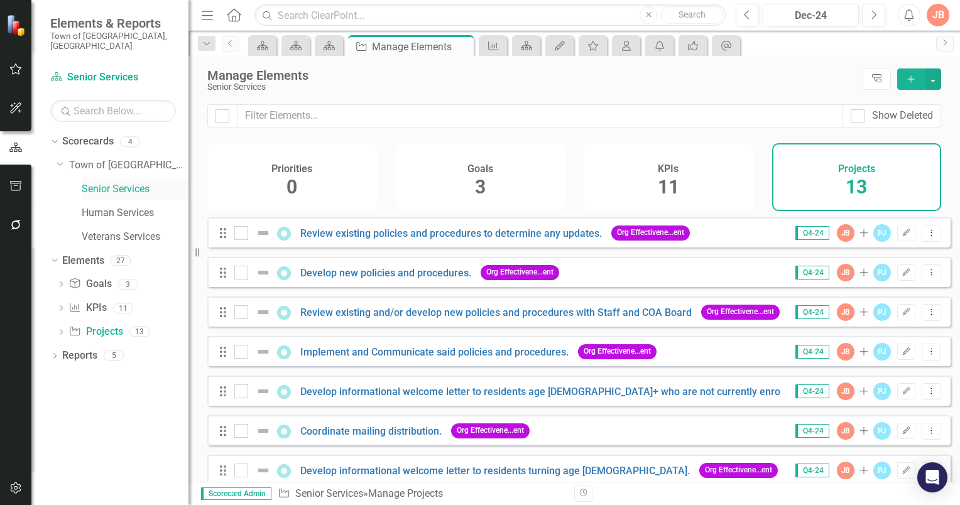
click at [118, 182] on link "Senior Services" at bounding box center [135, 189] width 107 height 14
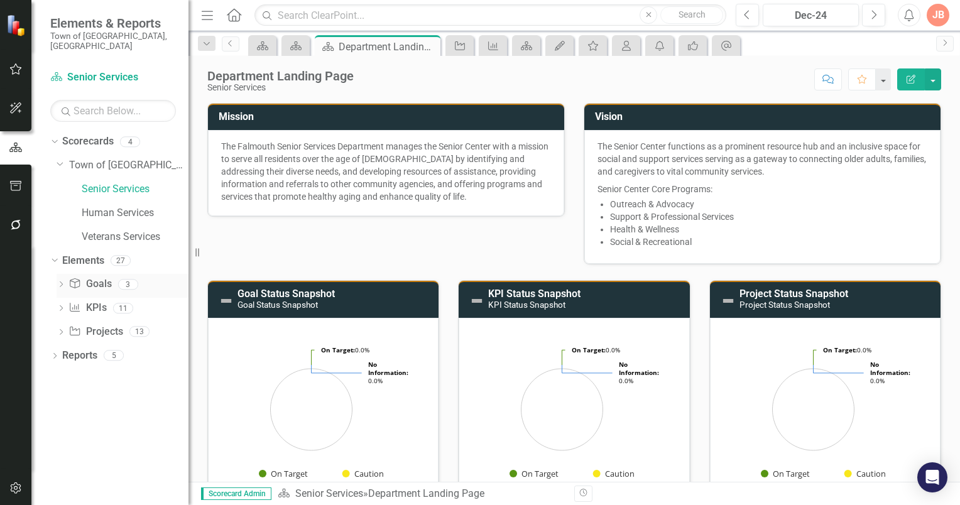
click at [92, 277] on link "Goal Goals" at bounding box center [89, 284] width 43 height 14
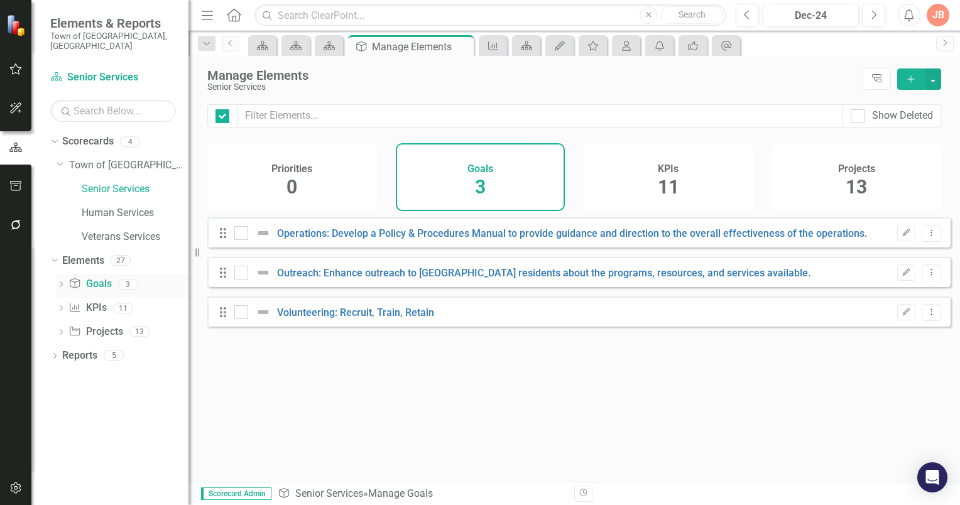
checkbox input "false"
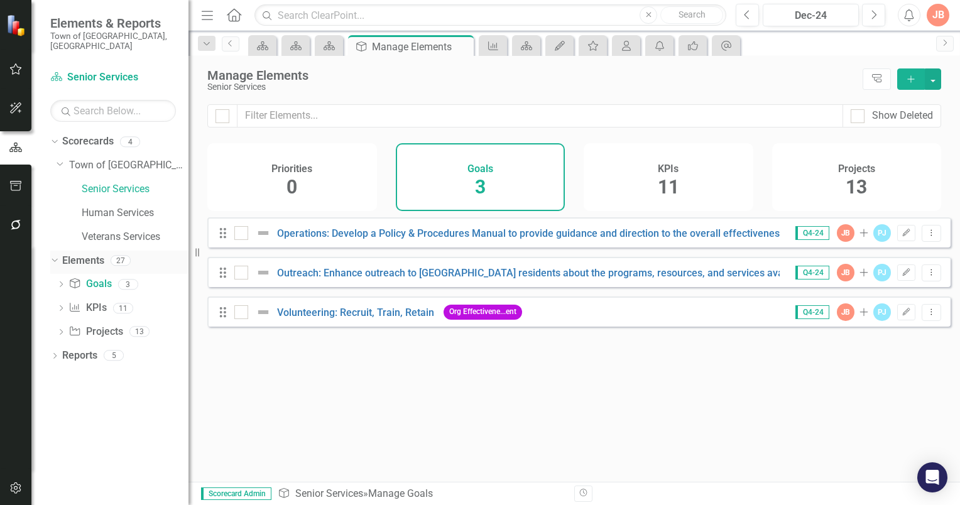
click at [118, 255] on div "27" at bounding box center [121, 260] width 20 height 11
click at [90, 254] on link "Elements" at bounding box center [83, 261] width 42 height 14
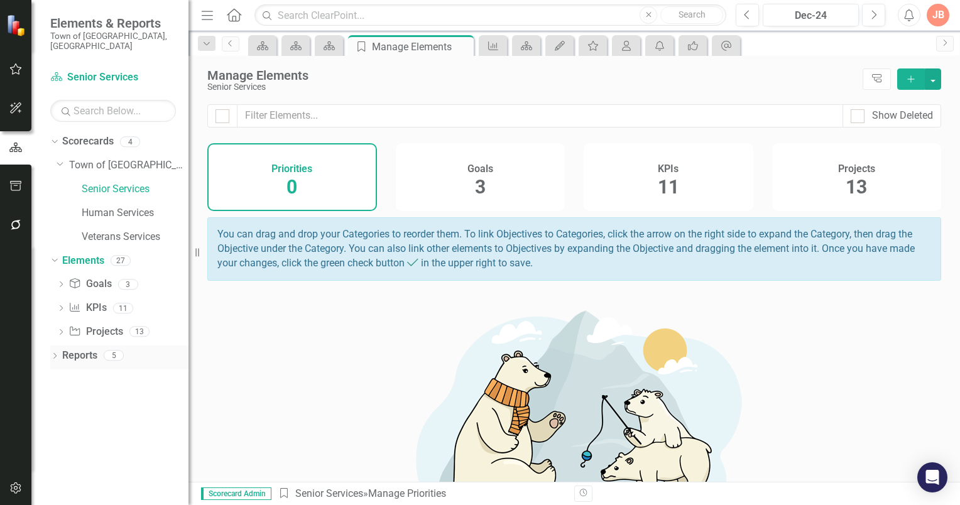
click at [54, 354] on icon "Dropdown" at bounding box center [54, 357] width 9 height 7
click at [53, 350] on icon "Dropdown" at bounding box center [53, 354] width 7 height 9
click at [53, 354] on icon "Dropdown" at bounding box center [54, 357] width 9 height 7
click at [83, 349] on link "Reports" at bounding box center [79, 356] width 35 height 14
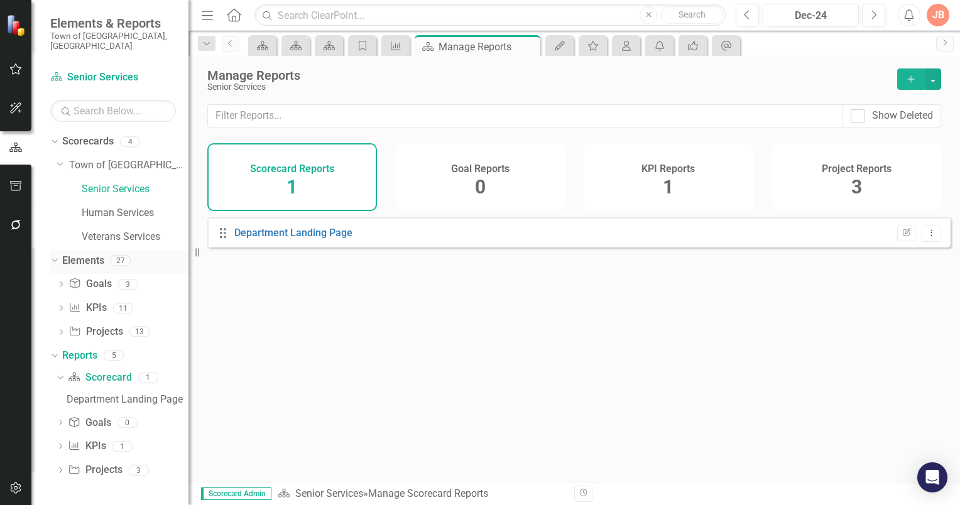
click at [53, 256] on icon "Dropdown" at bounding box center [53, 260] width 7 height 9
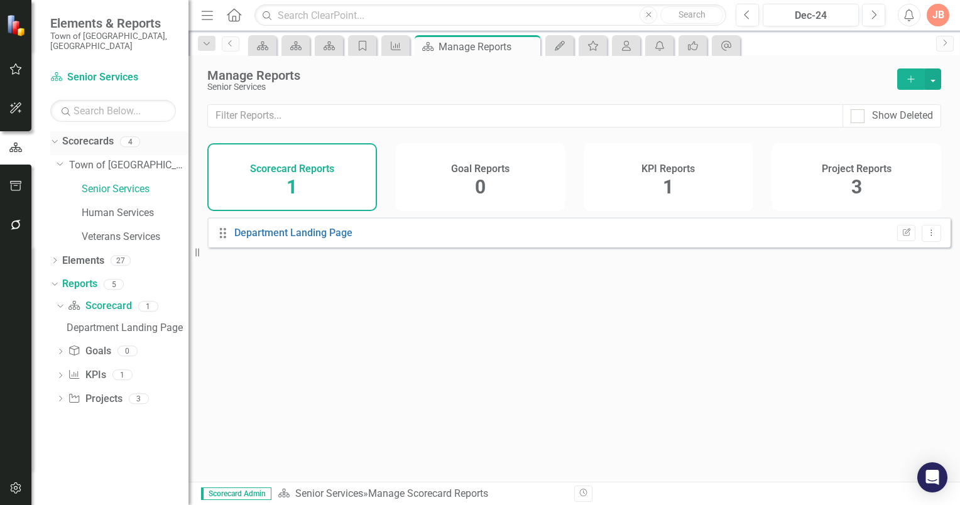
click at [80, 134] on link "Scorecards" at bounding box center [88, 141] width 52 height 14
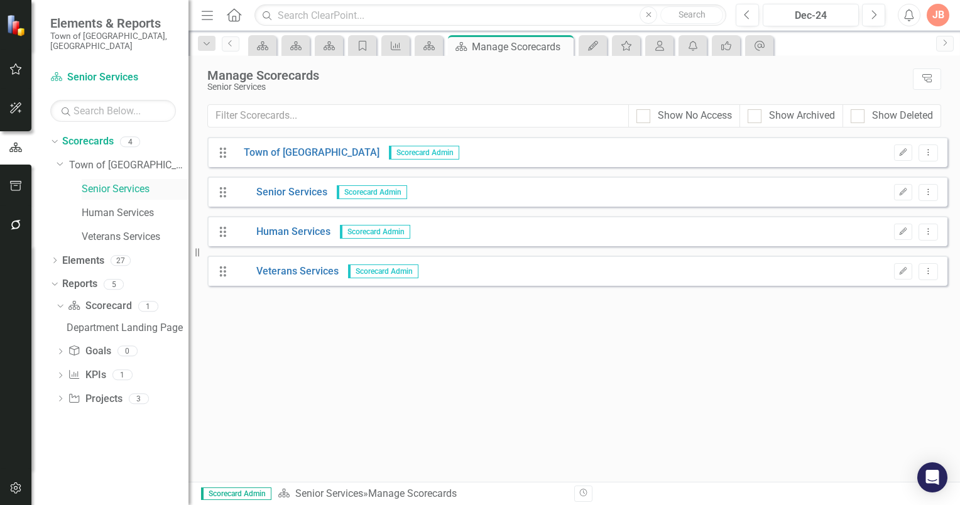
click at [102, 182] on link "Senior Services" at bounding box center [135, 189] width 107 height 14
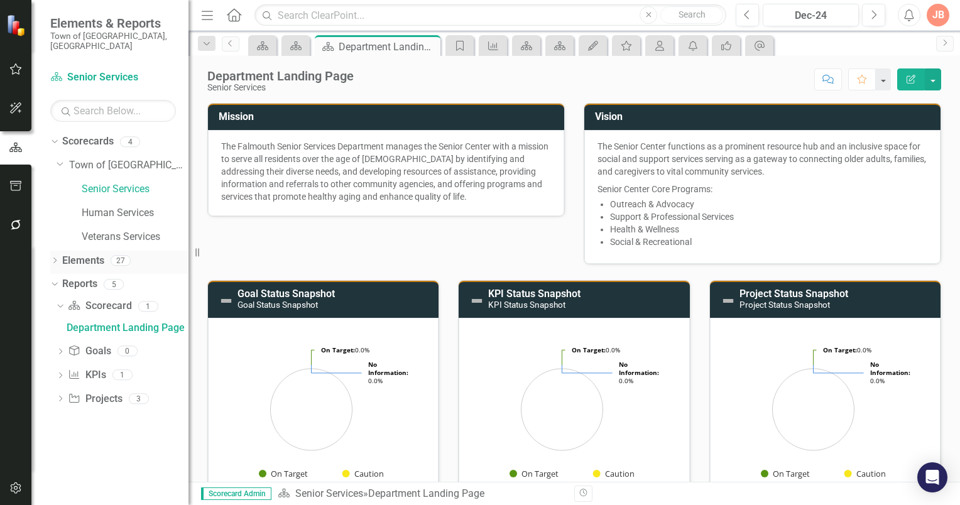
click at [55, 258] on icon at bounding box center [54, 261] width 3 height 6
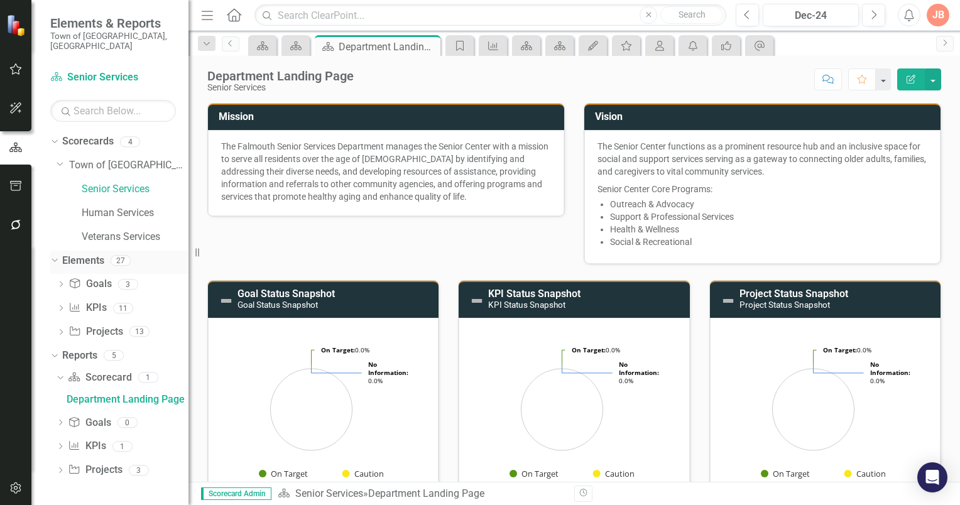
click at [52, 256] on icon "Dropdown" at bounding box center [53, 260] width 7 height 9
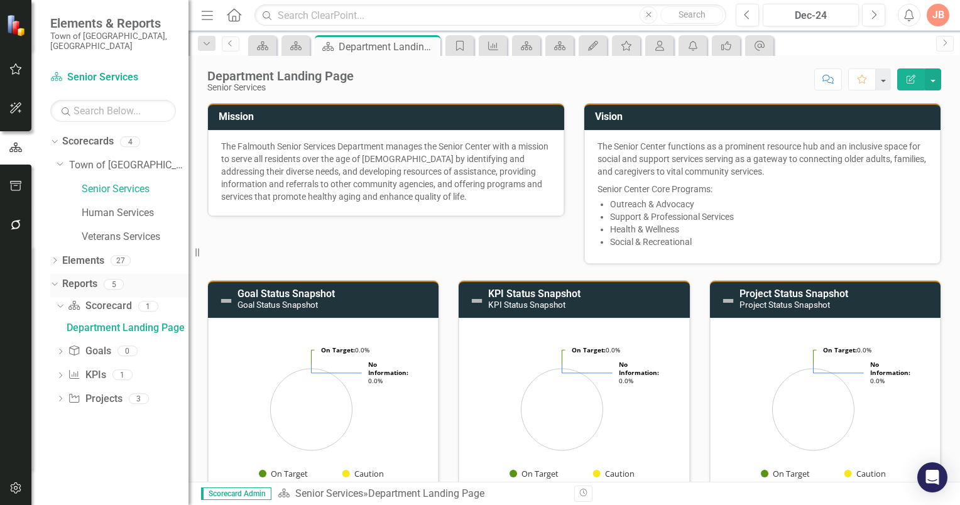
click at [52, 280] on icon "Dropdown" at bounding box center [53, 284] width 7 height 9
click at [55, 282] on icon "Dropdown" at bounding box center [54, 285] width 9 height 7
click at [53, 280] on icon "Dropdown" at bounding box center [53, 284] width 7 height 9
click at [932, 79] on button "button" at bounding box center [933, 79] width 16 height 22
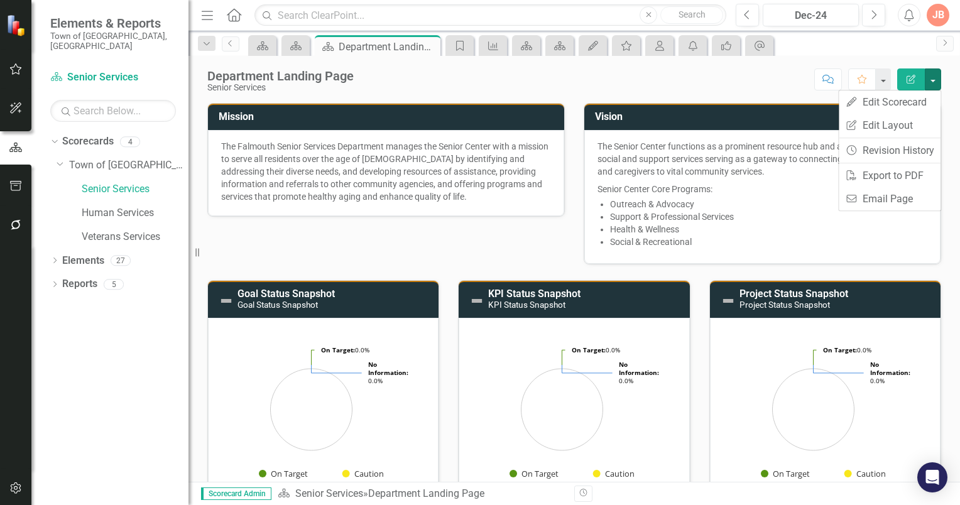
click at [750, 80] on div "Score: N/A Dec-24 Completed Comment Favorite Edit Report" at bounding box center [650, 78] width 581 height 21
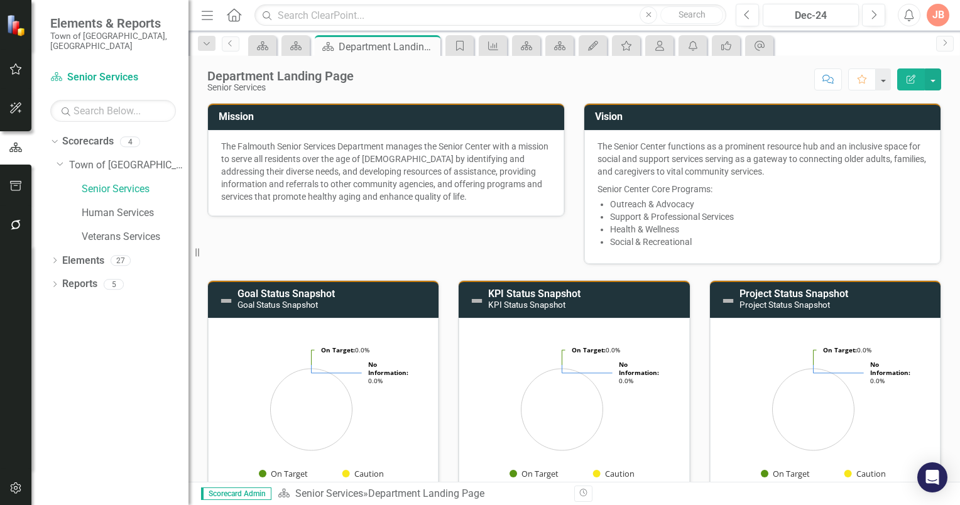
click at [13, 67] on icon "button" at bounding box center [15, 69] width 13 height 10
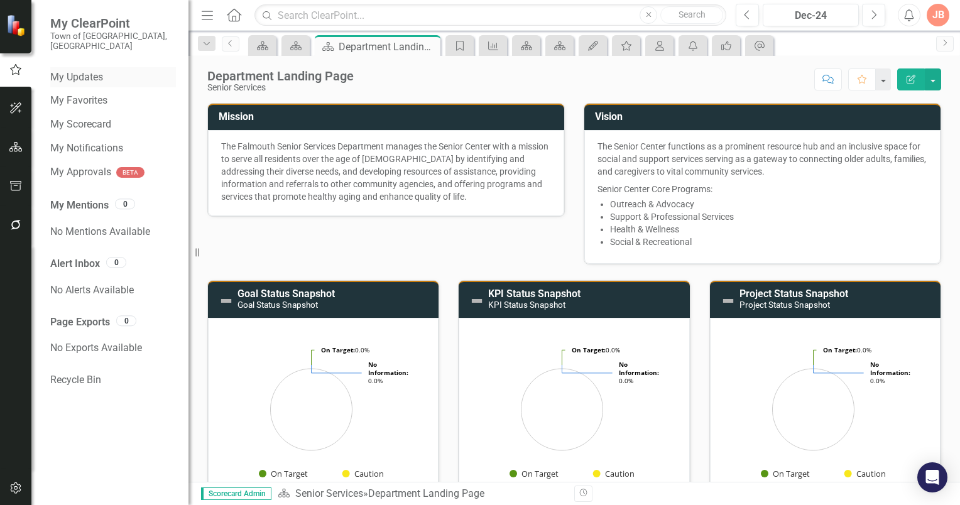
click at [80, 70] on link "My Updates" at bounding box center [113, 77] width 126 height 14
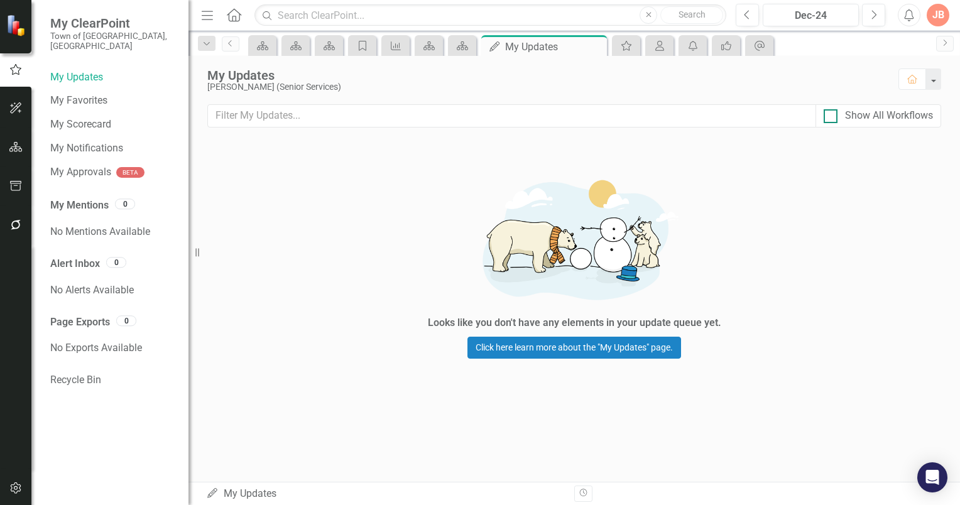
click at [831, 115] on input "Show All Workflows" at bounding box center [827, 113] width 8 height 8
checkbox input "true"
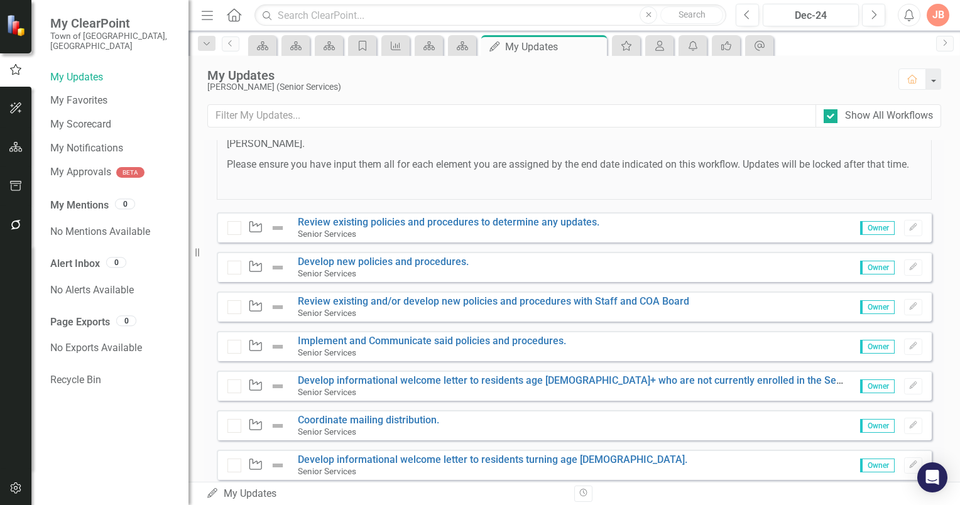
scroll to position [536, 0]
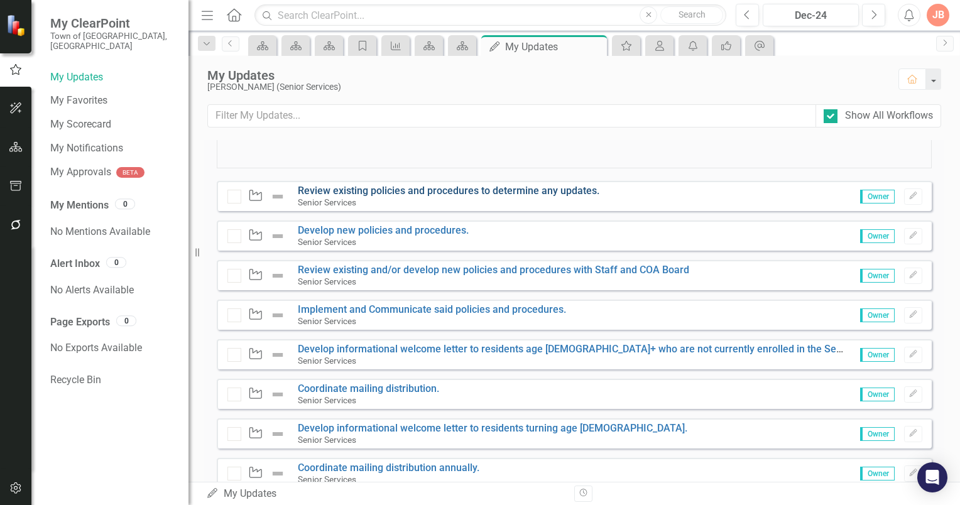
click at [449, 197] on link "Review existing policies and procedures to determine any updates." at bounding box center [448, 191] width 301 height 12
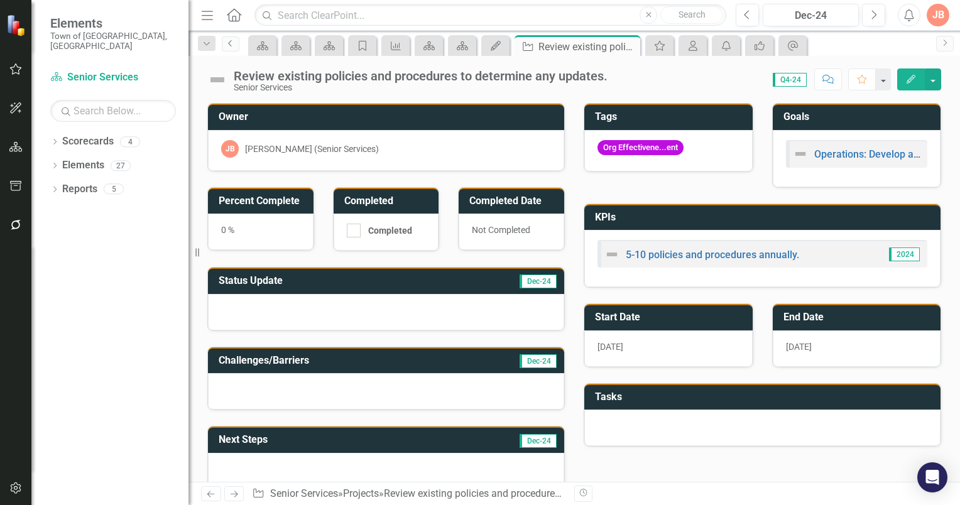
click at [229, 45] on icon "Previous" at bounding box center [230, 44] width 10 height 8
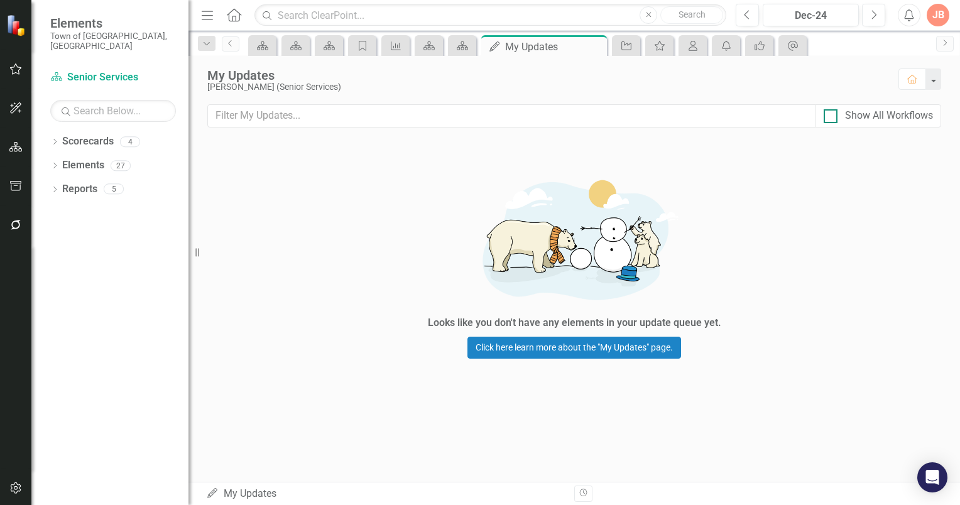
click at [833, 116] on div at bounding box center [830, 116] width 14 height 14
click at [832, 116] on input "Show All Workflows" at bounding box center [827, 113] width 8 height 8
checkbox input "true"
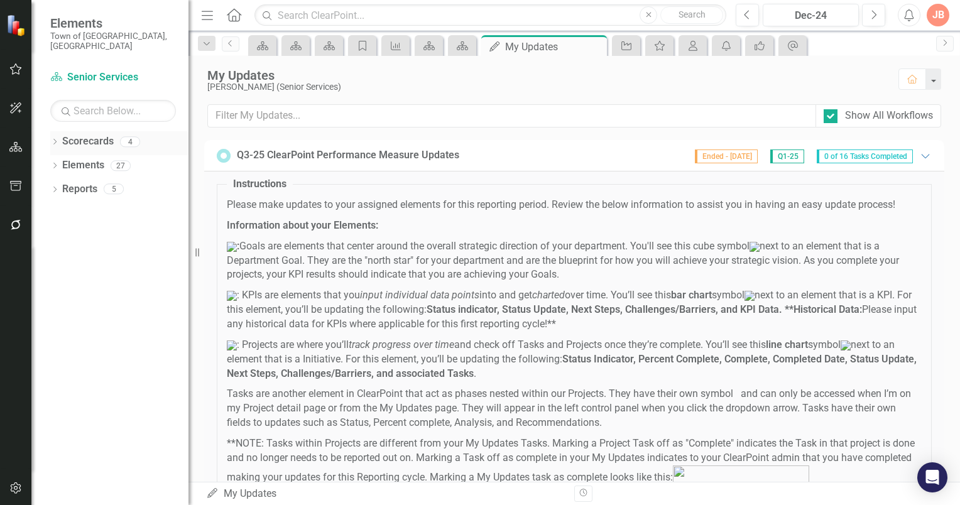
click at [58, 139] on icon "Dropdown" at bounding box center [54, 142] width 9 height 7
click at [55, 137] on icon "Dropdown" at bounding box center [53, 141] width 7 height 9
click at [55, 163] on icon "Dropdown" at bounding box center [54, 166] width 9 height 7
click at [53, 258] on icon "Dropdown" at bounding box center [54, 261] width 9 height 7
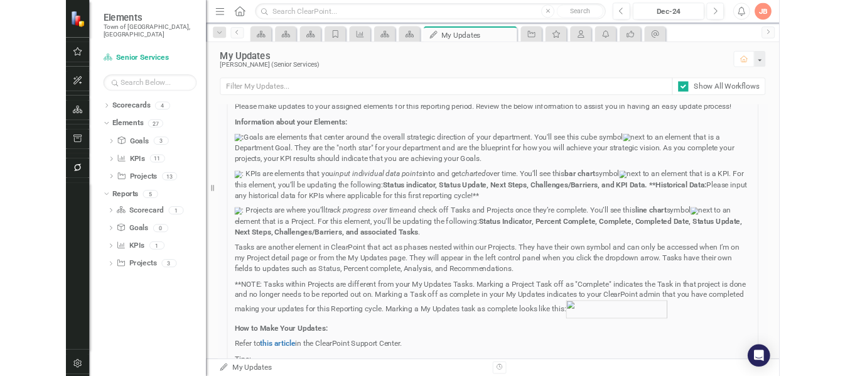
scroll to position [1193, 0]
